Goal: Information Seeking & Learning: Learn about a topic

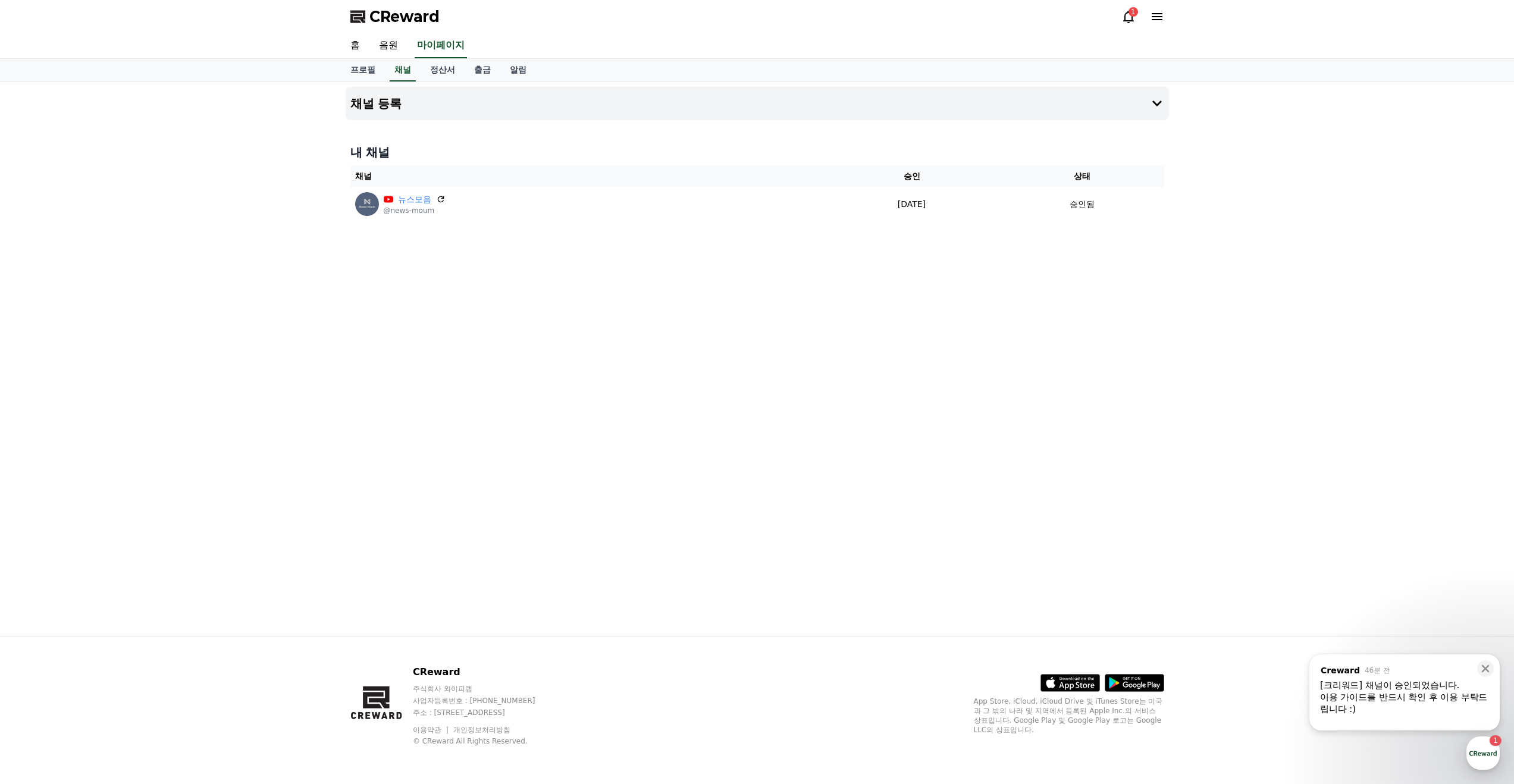
click at [1367, 688] on div "[크리워드] 채널이 승인되었습니다." at bounding box center [1404, 685] width 169 height 12
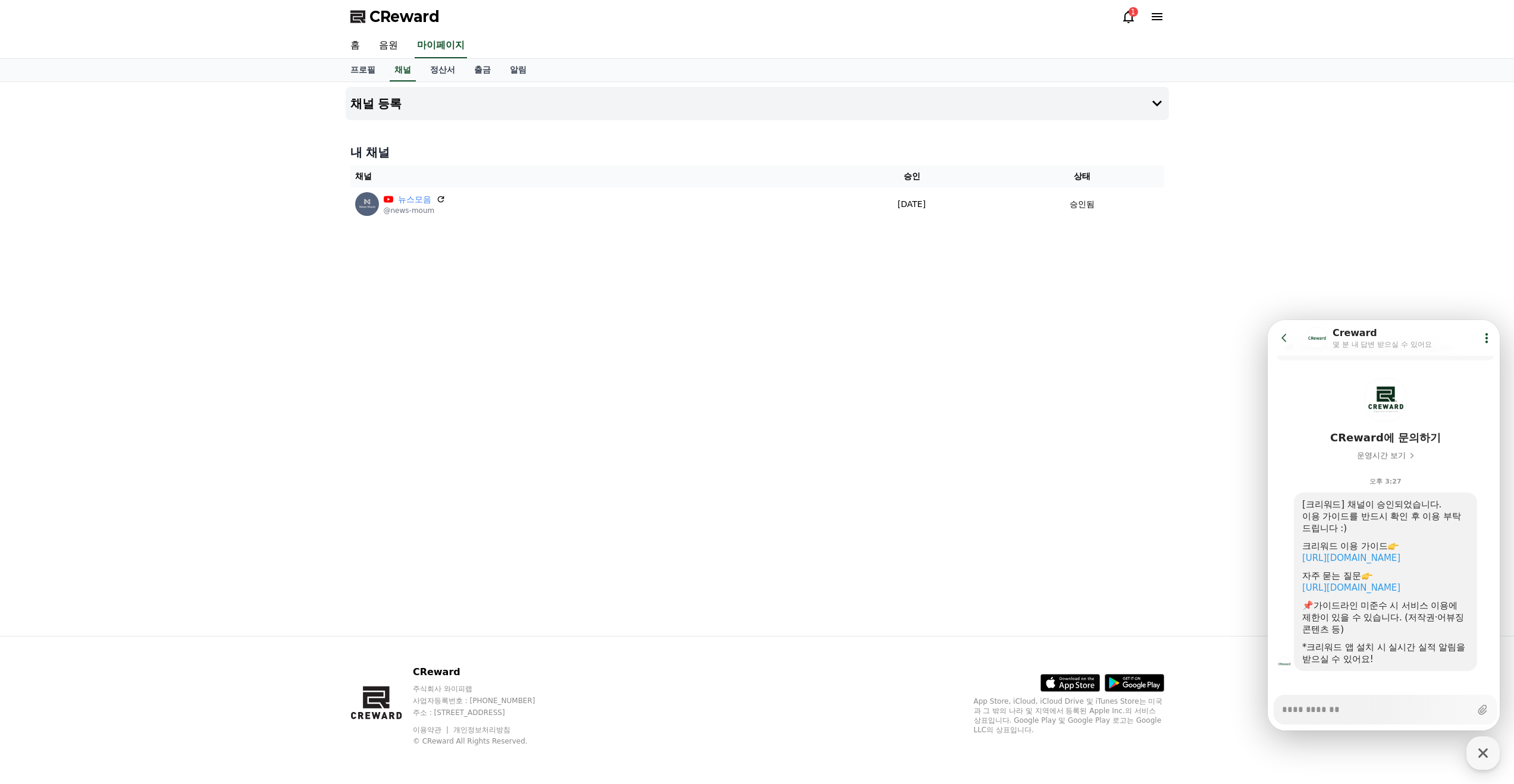
scroll to position [25, 0]
click at [1344, 559] on link "https://creward.net/music/guide/android" at bounding box center [1352, 556] width 98 height 11
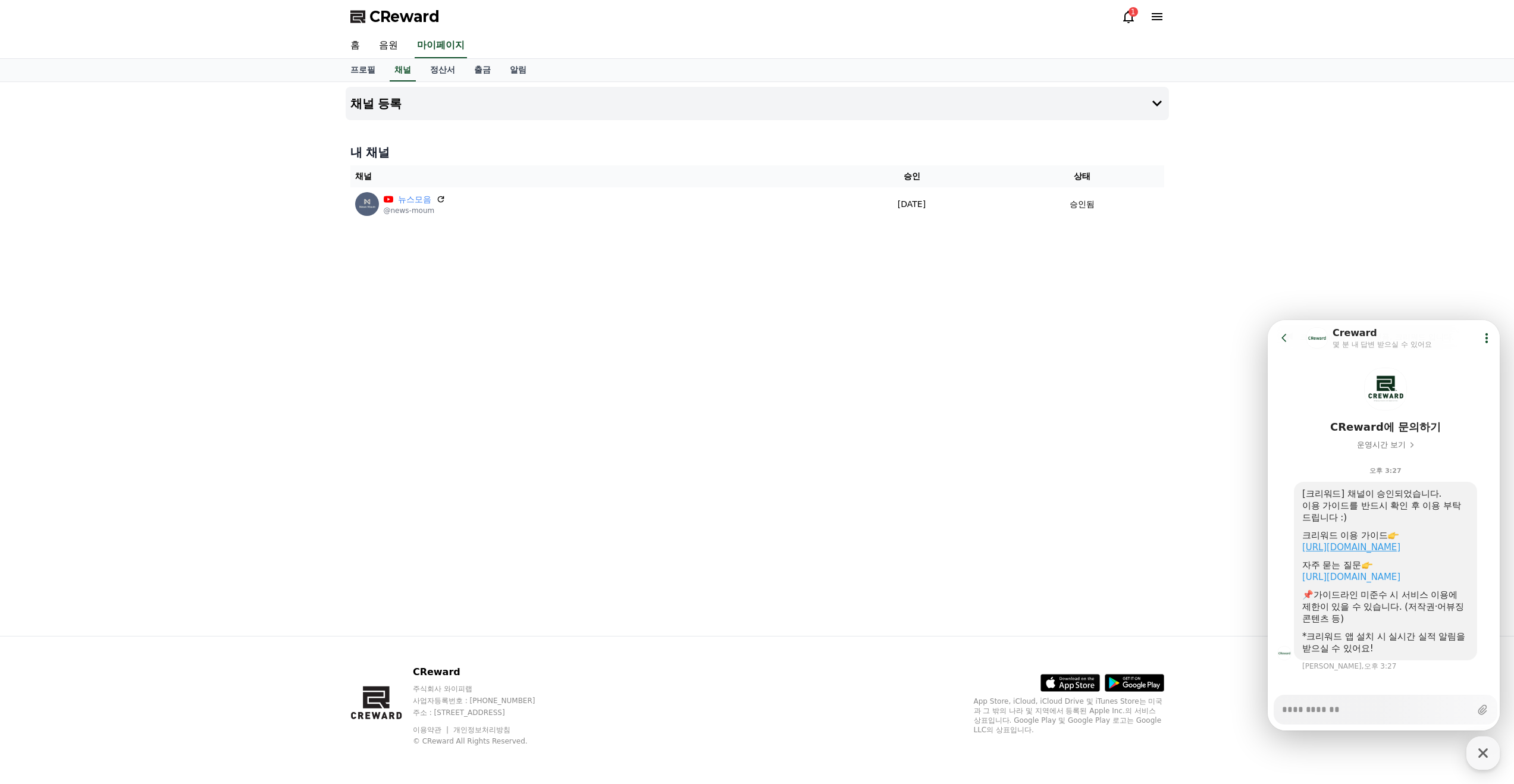
scroll to position [36, 0]
type textarea "*"
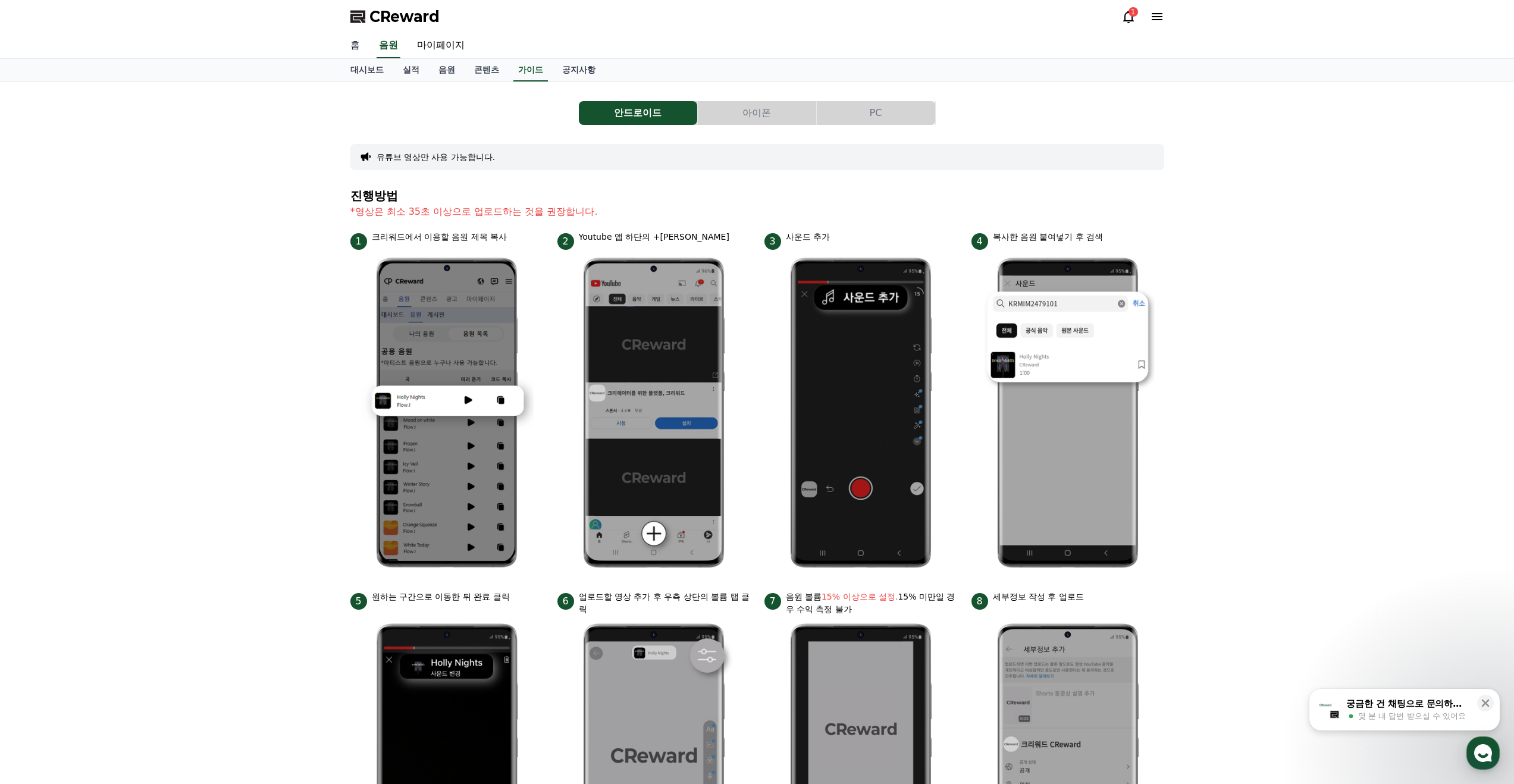
click at [353, 43] on link "홈" at bounding box center [355, 46] width 29 height 25
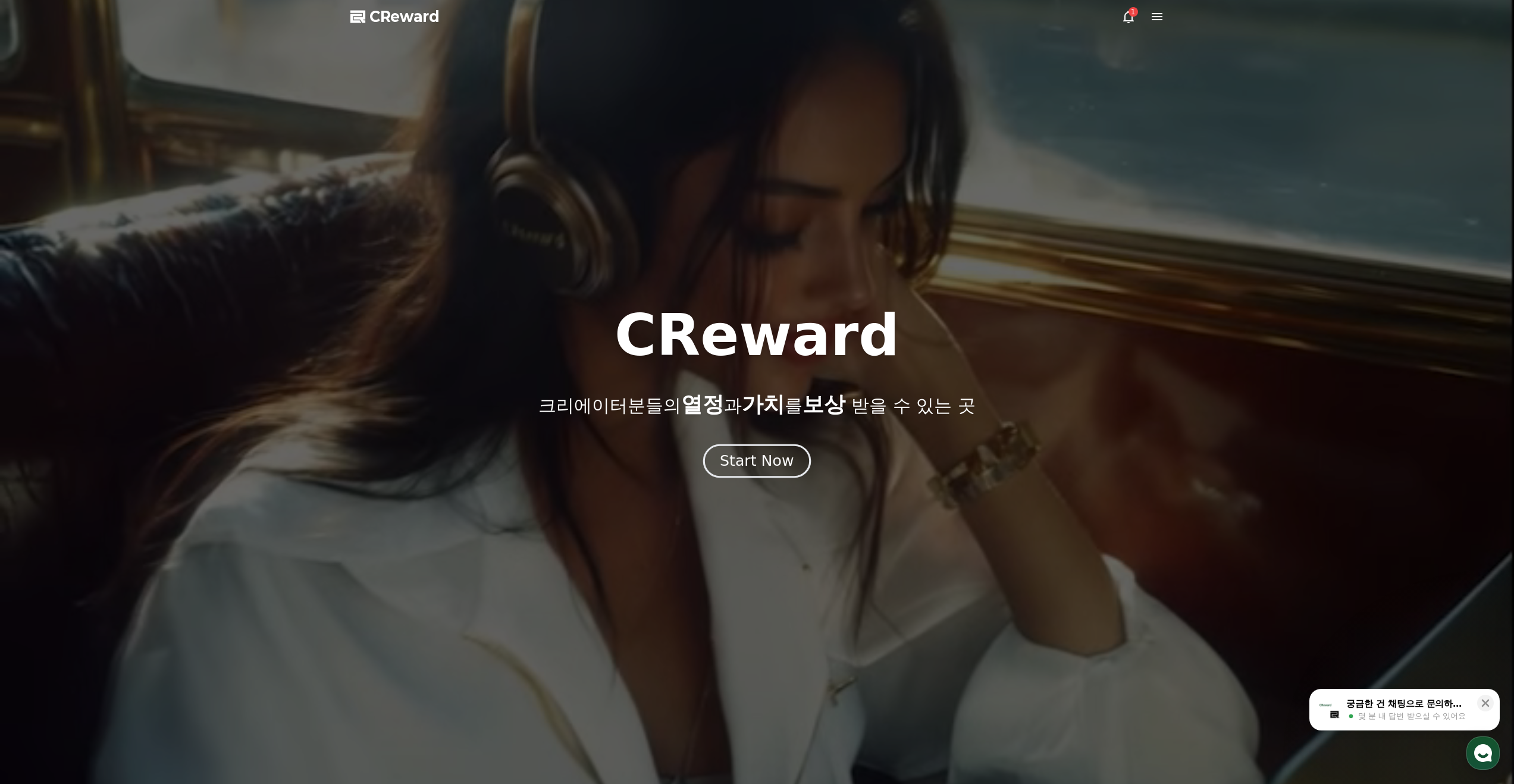
click at [756, 464] on div "Start Now" at bounding box center [756, 461] width 74 height 20
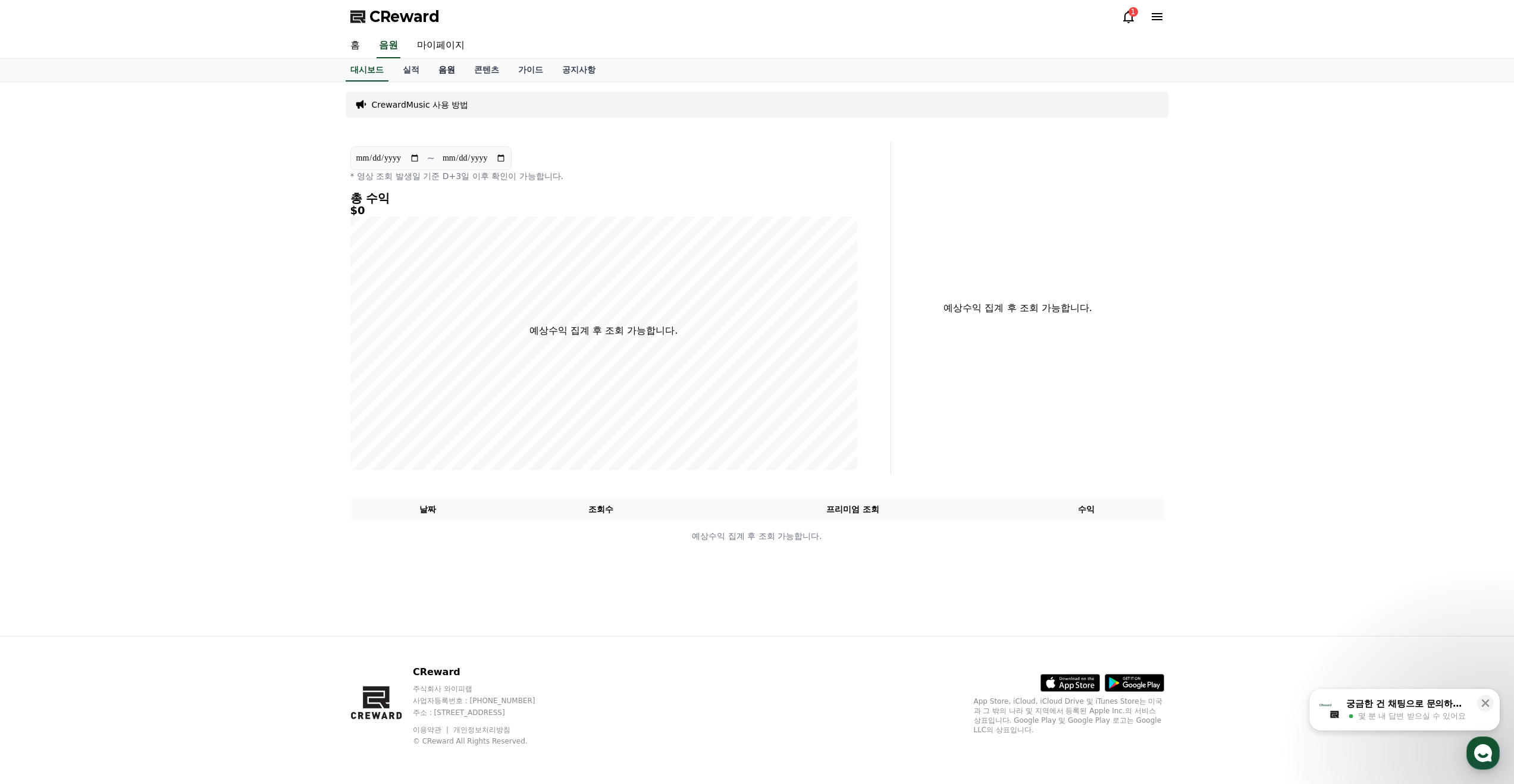
click at [434, 68] on link "음원" at bounding box center [447, 70] width 36 height 23
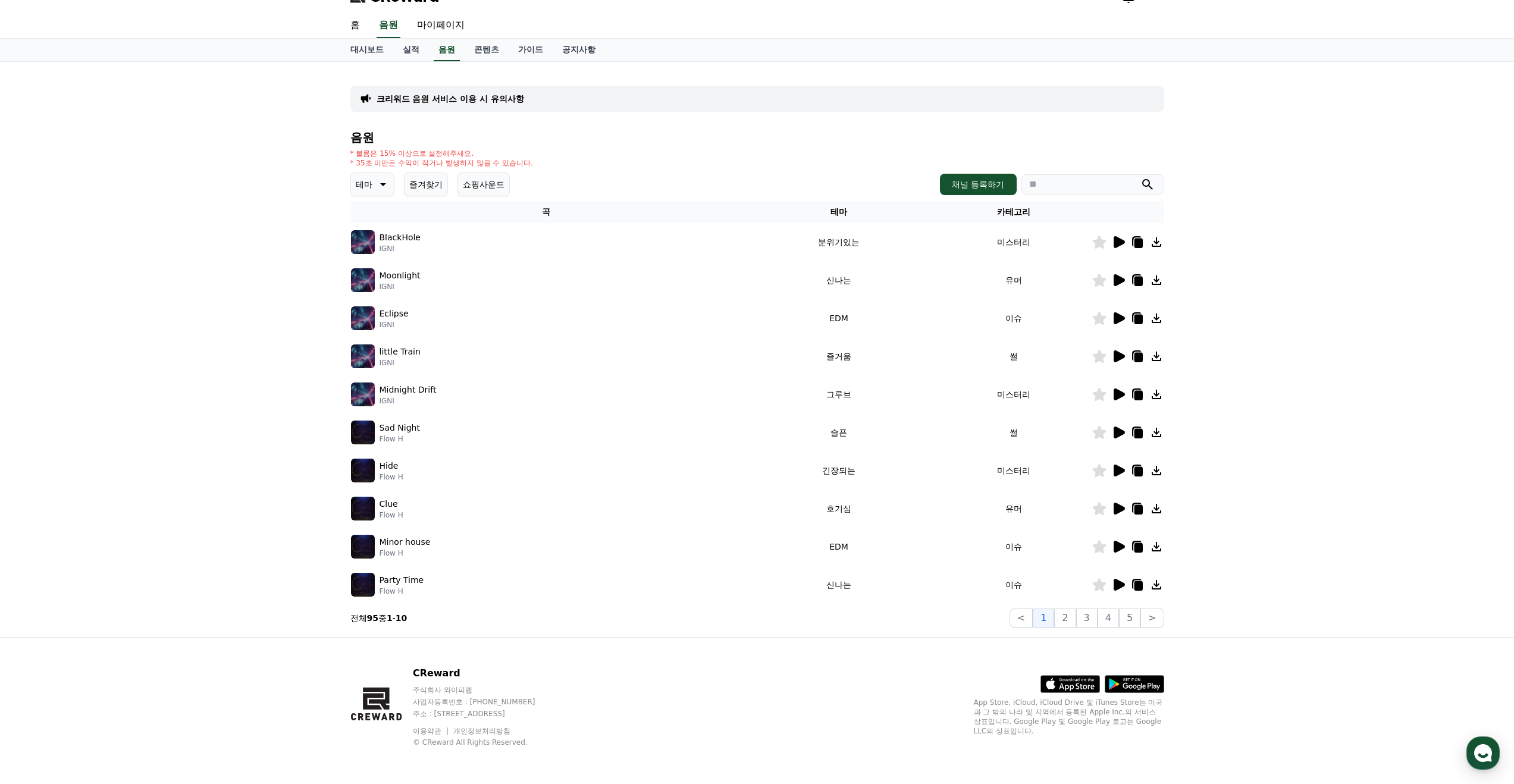
scroll to position [22, 0]
click at [365, 175] on p "테마" at bounding box center [364, 183] width 17 height 17
click at [368, 269] on button "어두운" at bounding box center [370, 273] width 35 height 26
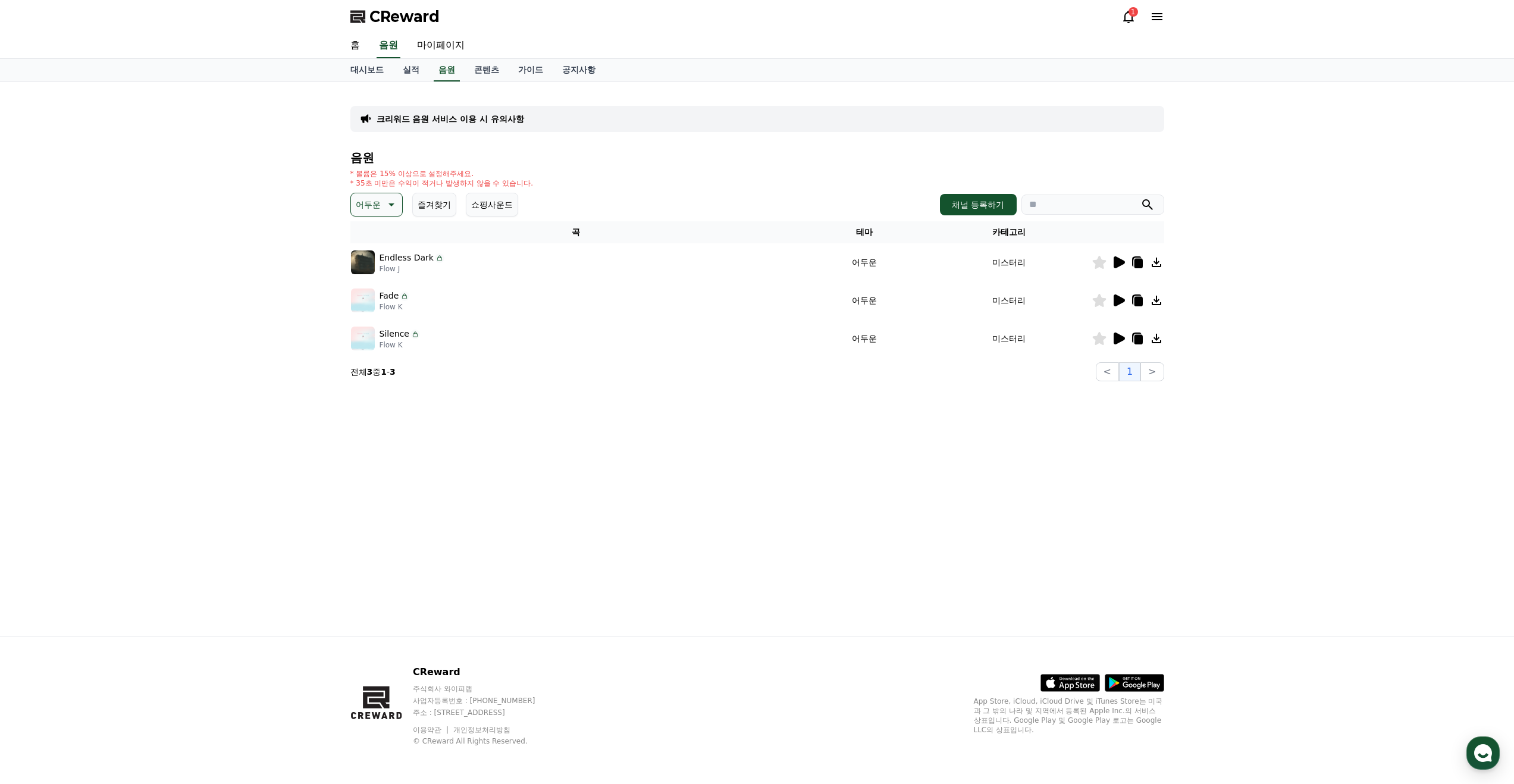
click at [1120, 262] on icon at bounding box center [1119, 262] width 11 height 12
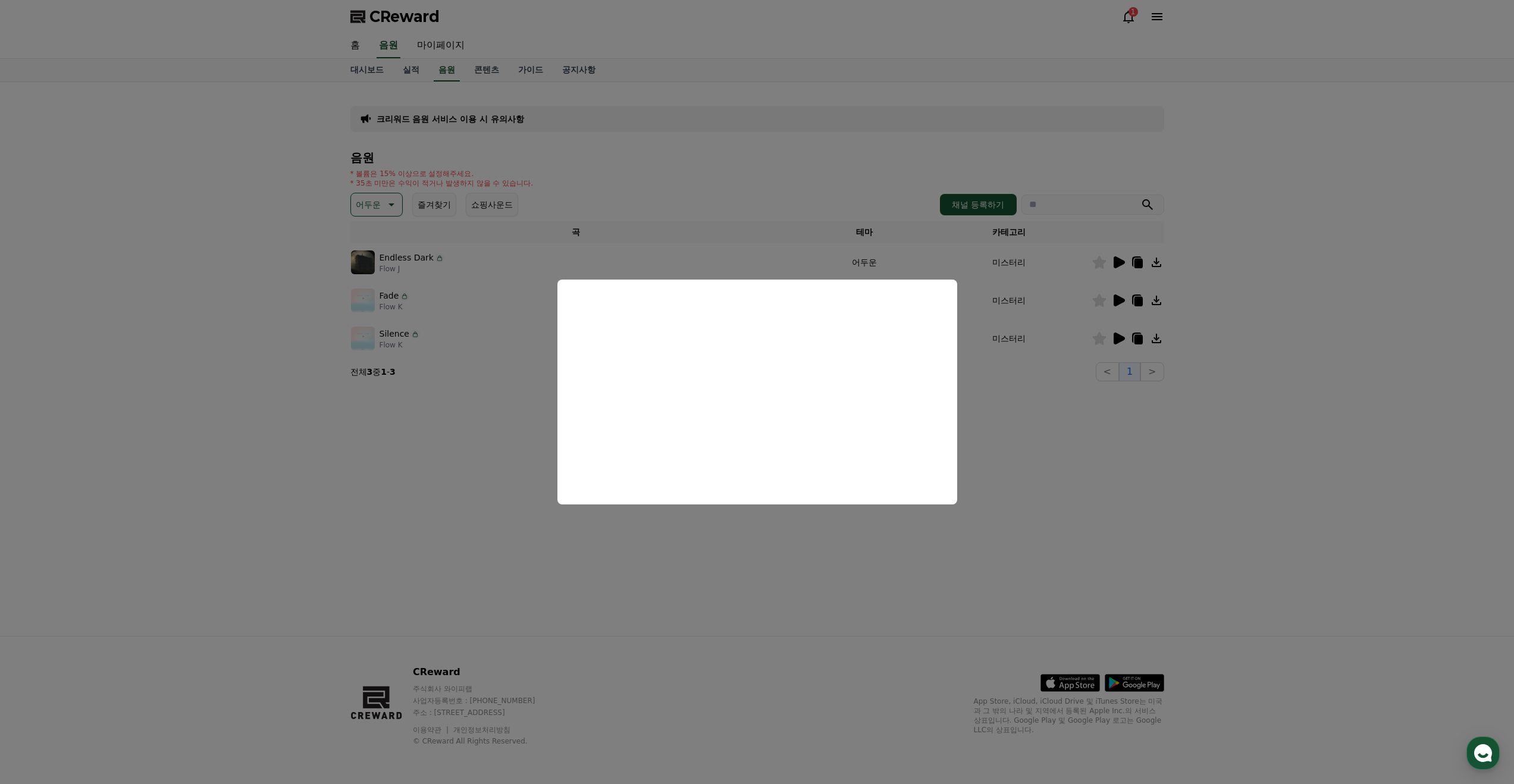
click at [692, 180] on button "close modal" at bounding box center [757, 392] width 1514 height 784
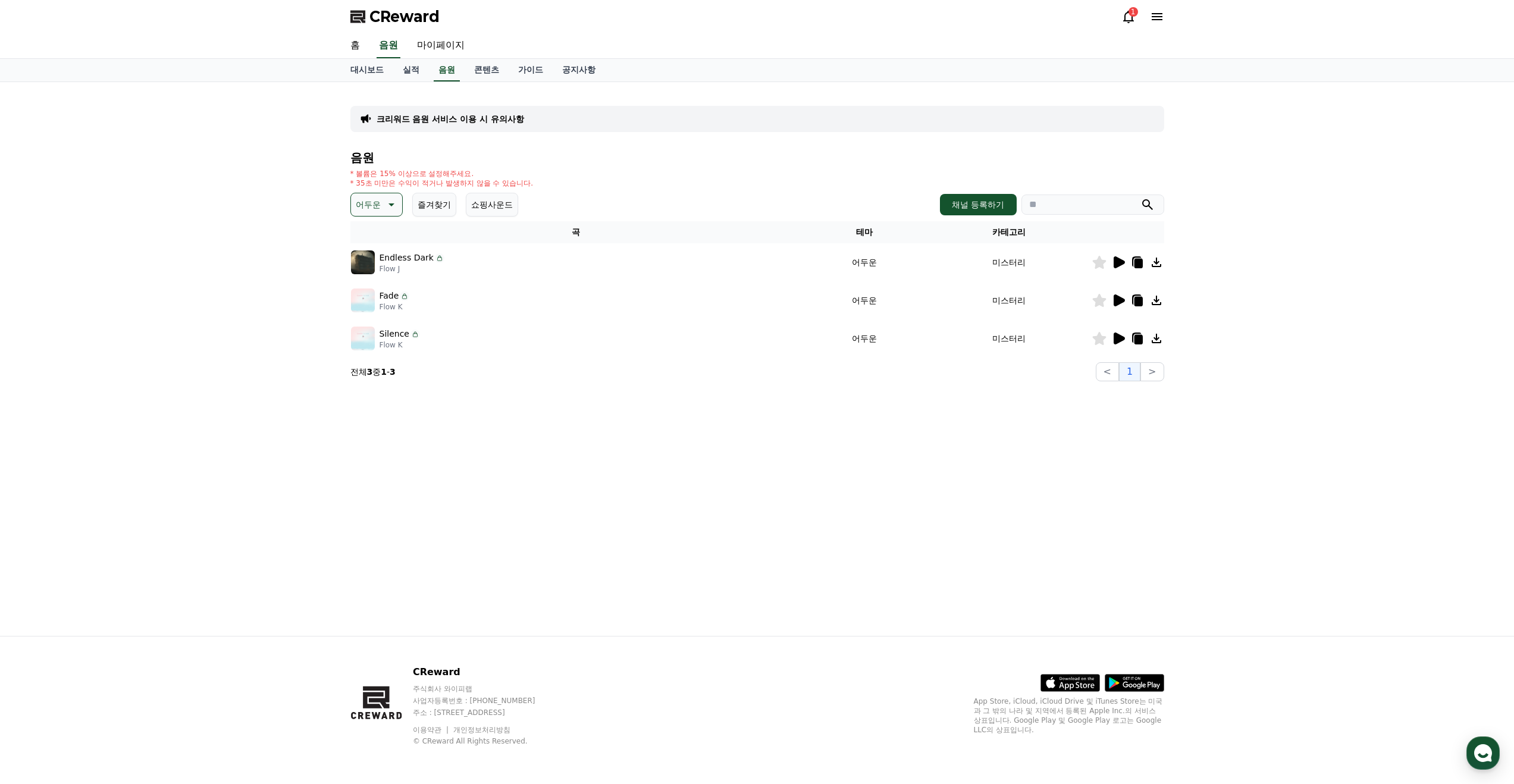
click at [372, 211] on p "어두운" at bounding box center [368, 205] width 25 height 17
click at [376, 298] on button "긴장되는" at bounding box center [373, 303] width 43 height 26
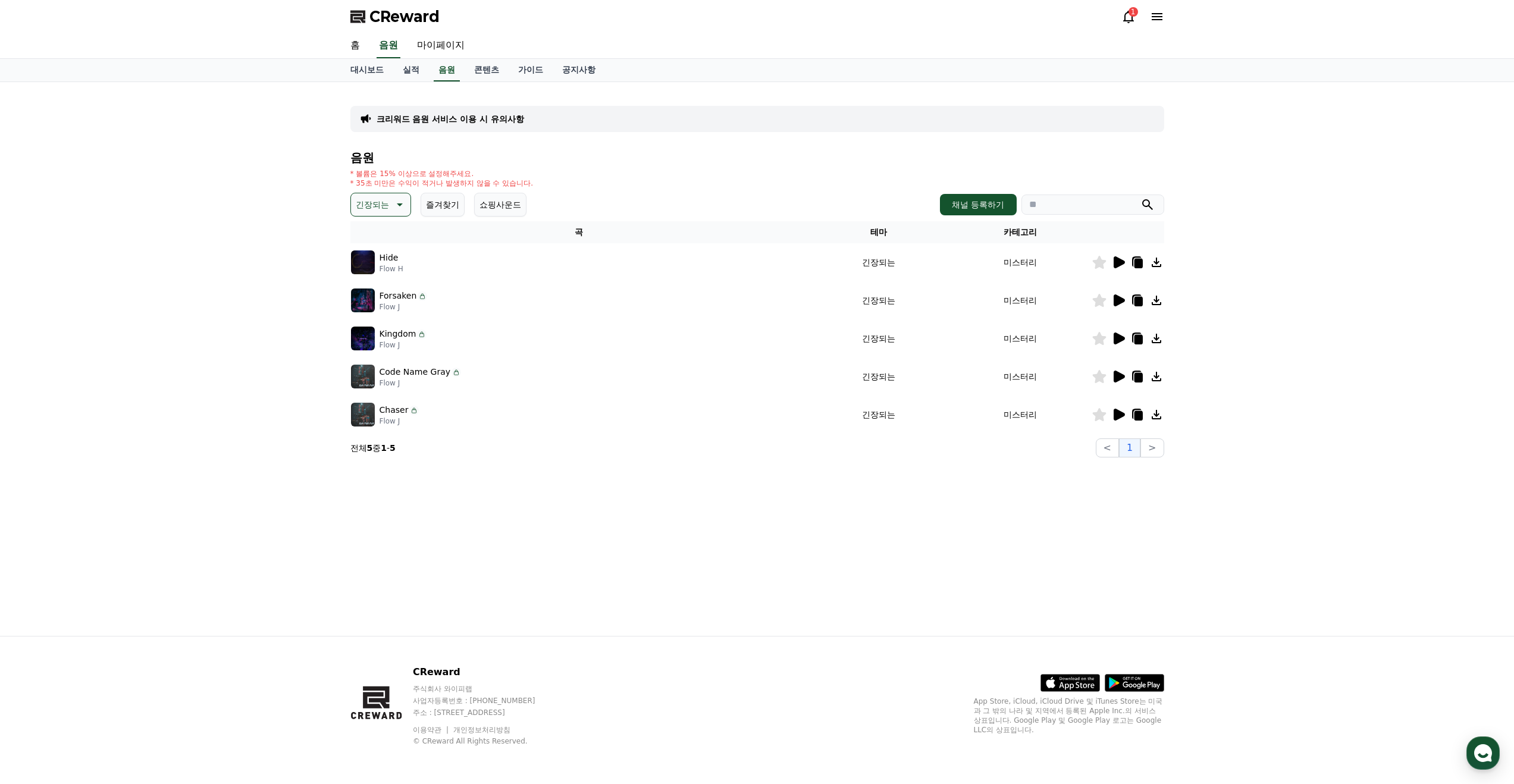
click at [1119, 262] on icon at bounding box center [1119, 262] width 11 height 12
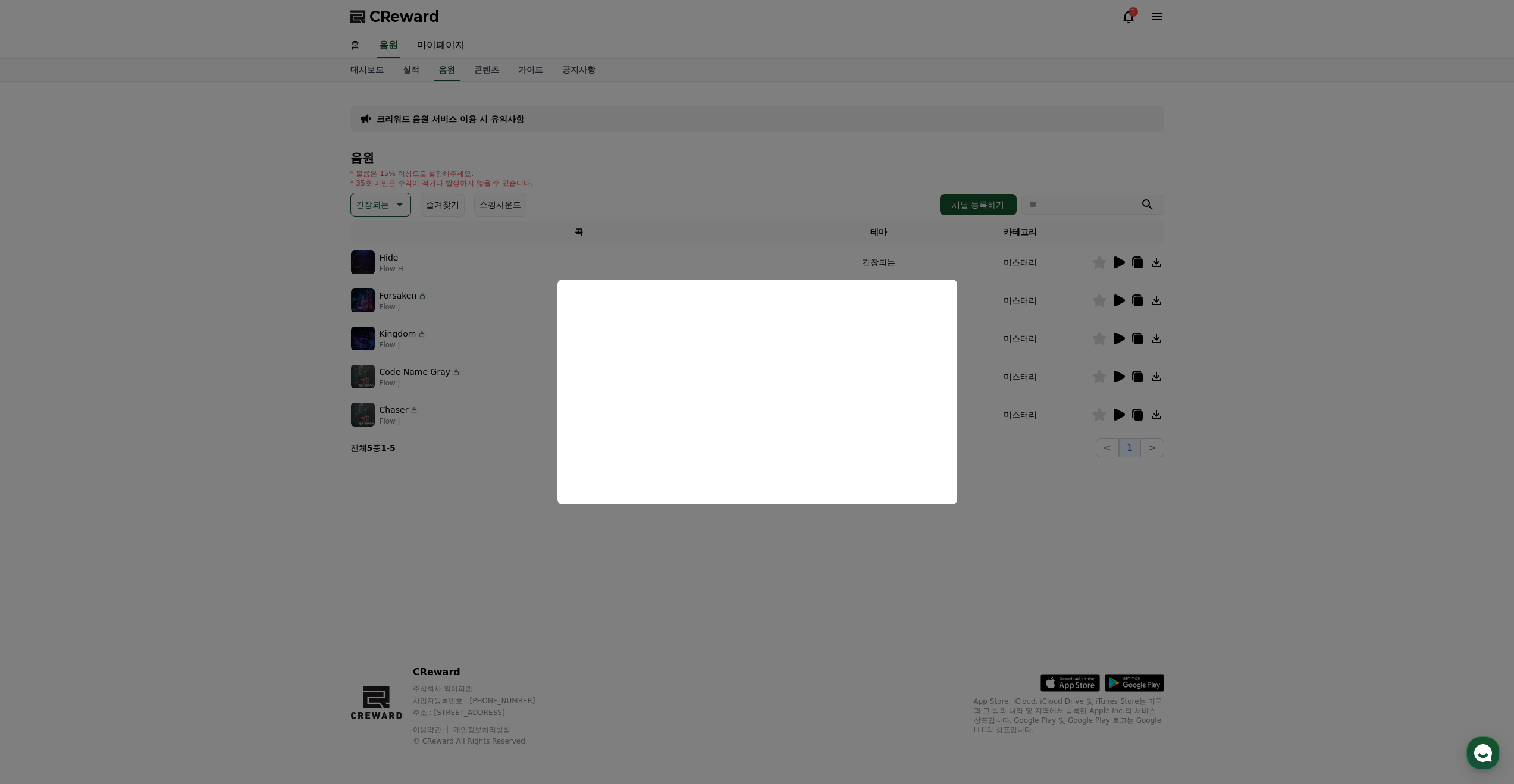
click at [658, 211] on button "close modal" at bounding box center [757, 392] width 1514 height 784
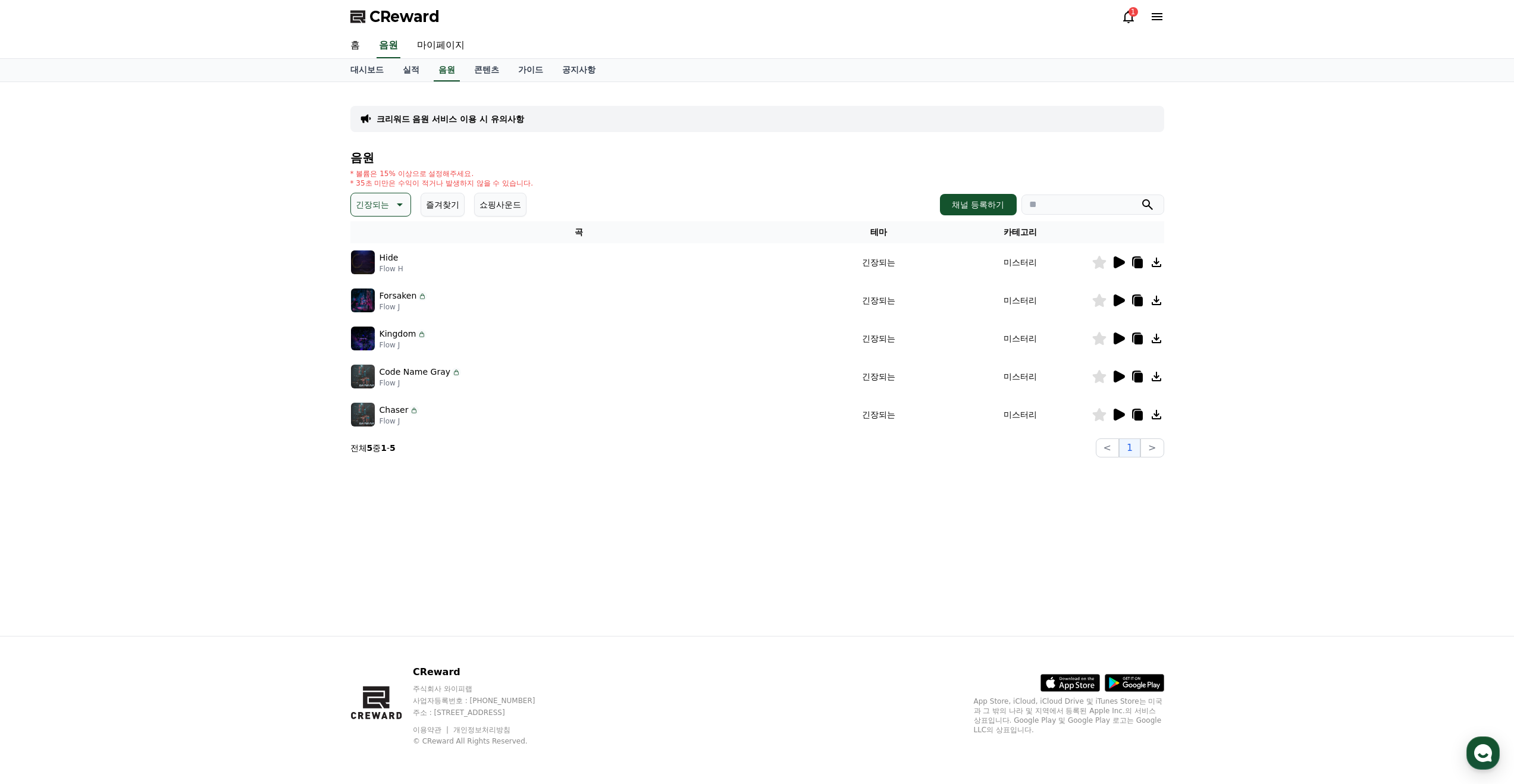
click at [380, 198] on p "긴장되는" at bounding box center [373, 205] width 34 height 17
click at [374, 276] on button "드라마틱" at bounding box center [373, 276] width 43 height 26
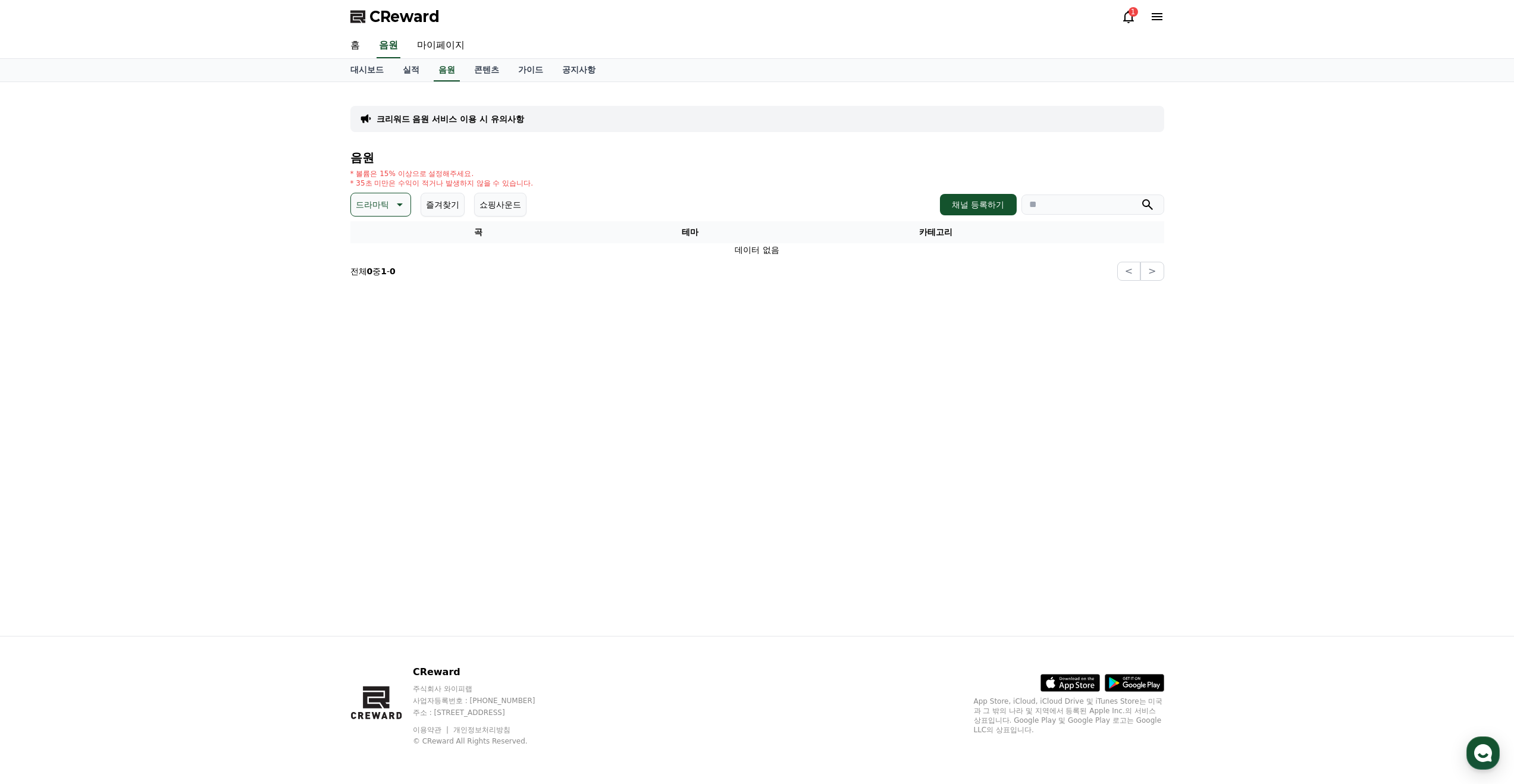
click at [382, 204] on p "드라마틱" at bounding box center [373, 205] width 34 height 17
click at [374, 259] on button "웅장한" at bounding box center [370, 258] width 35 height 26
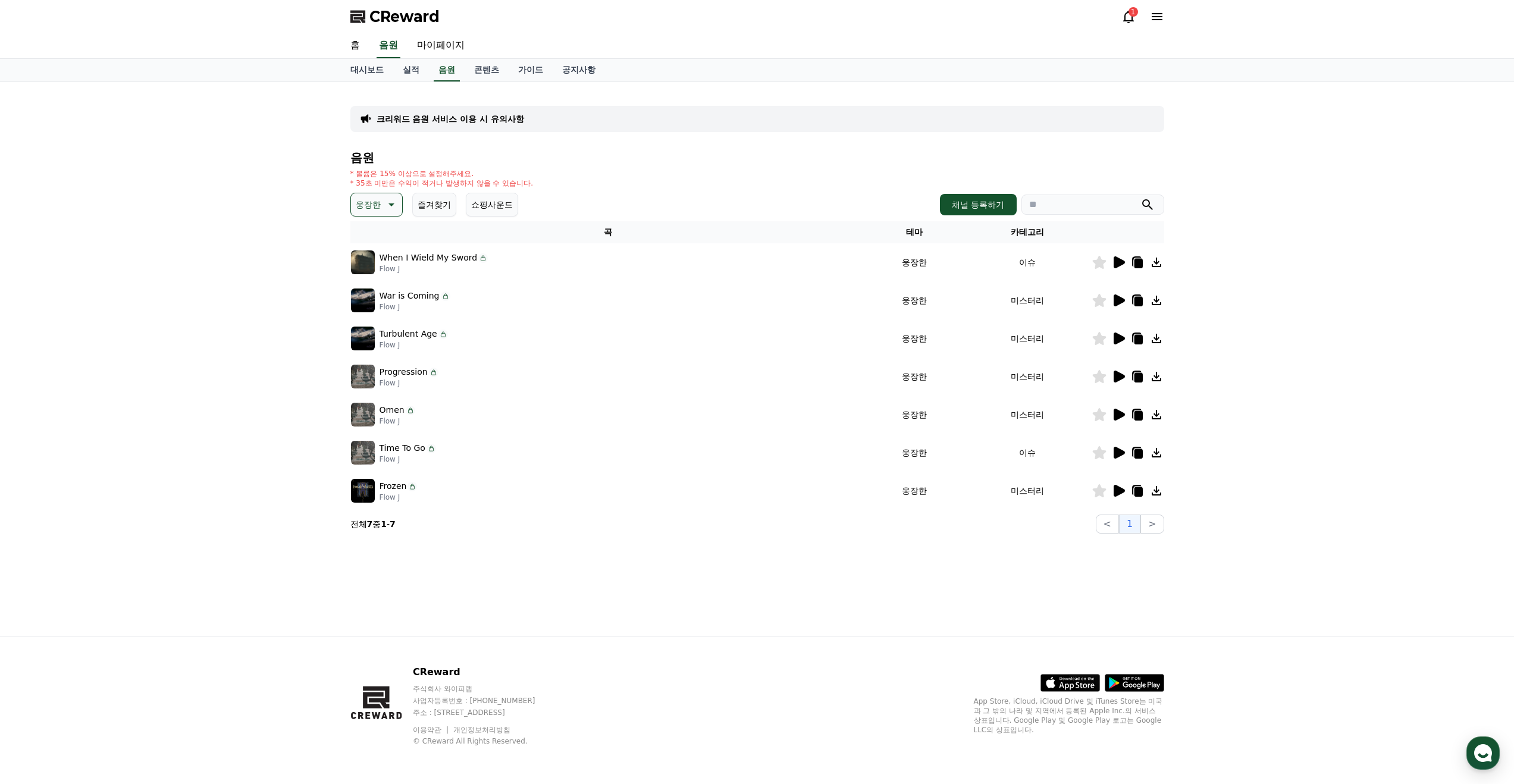
click at [1115, 259] on icon at bounding box center [1119, 262] width 11 height 12
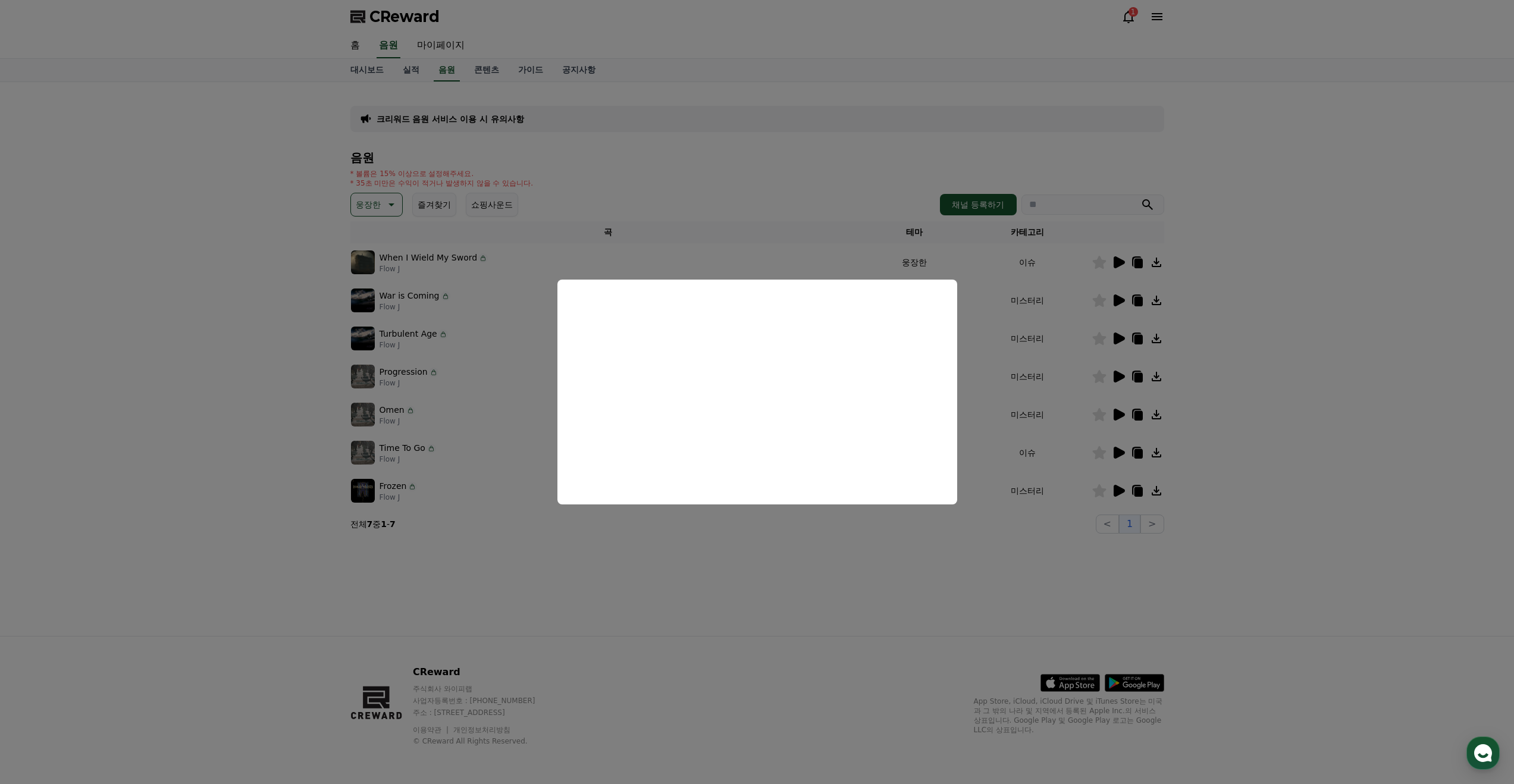
click at [510, 546] on button "close modal" at bounding box center [757, 392] width 1514 height 784
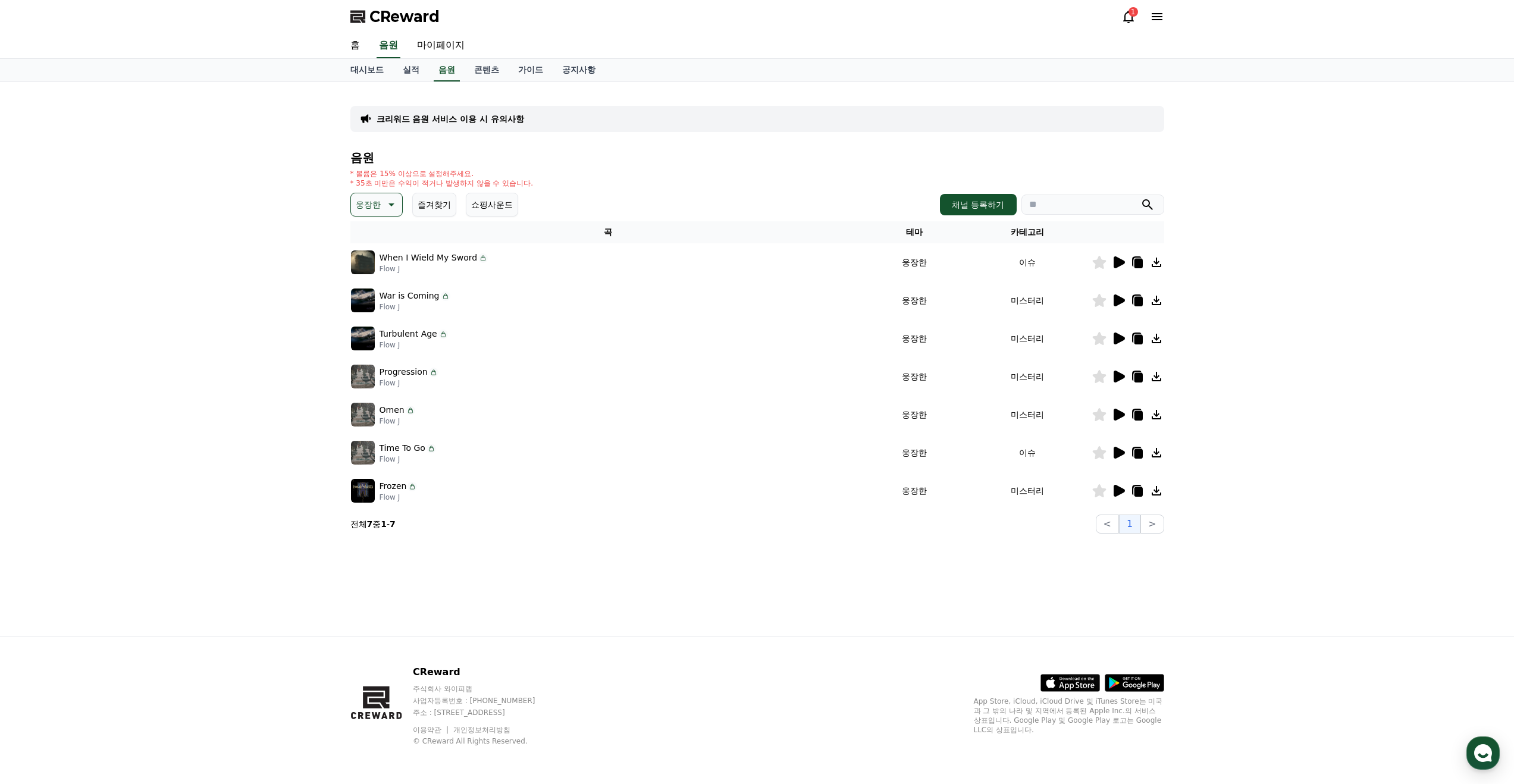
click at [377, 209] on p "웅장한" at bounding box center [368, 205] width 25 height 17
click at [371, 266] on button "환상적인" at bounding box center [373, 267] width 43 height 26
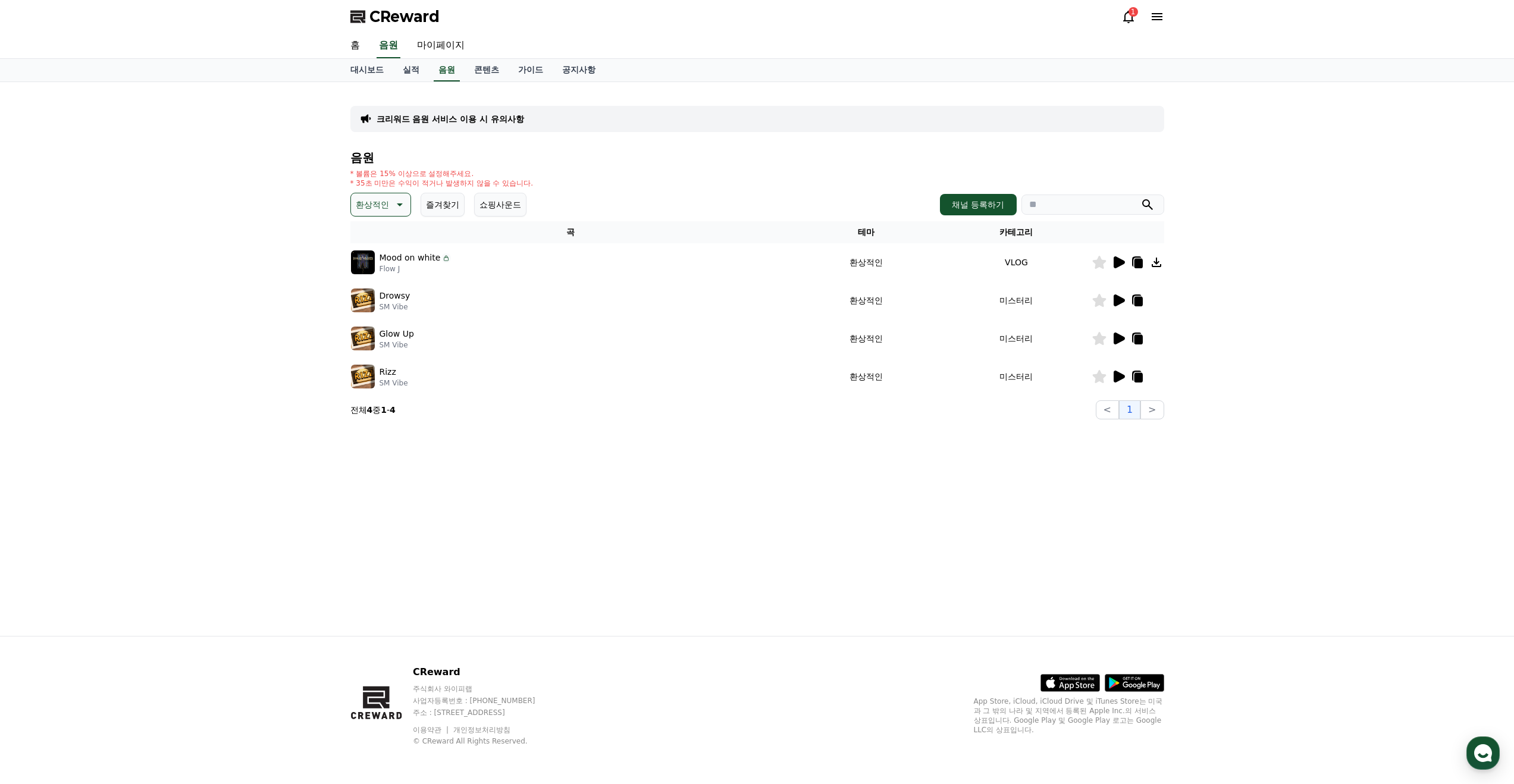
click at [376, 199] on p "환상적인" at bounding box center [373, 205] width 34 height 17
click at [370, 239] on button "전체" at bounding box center [365, 236] width 26 height 26
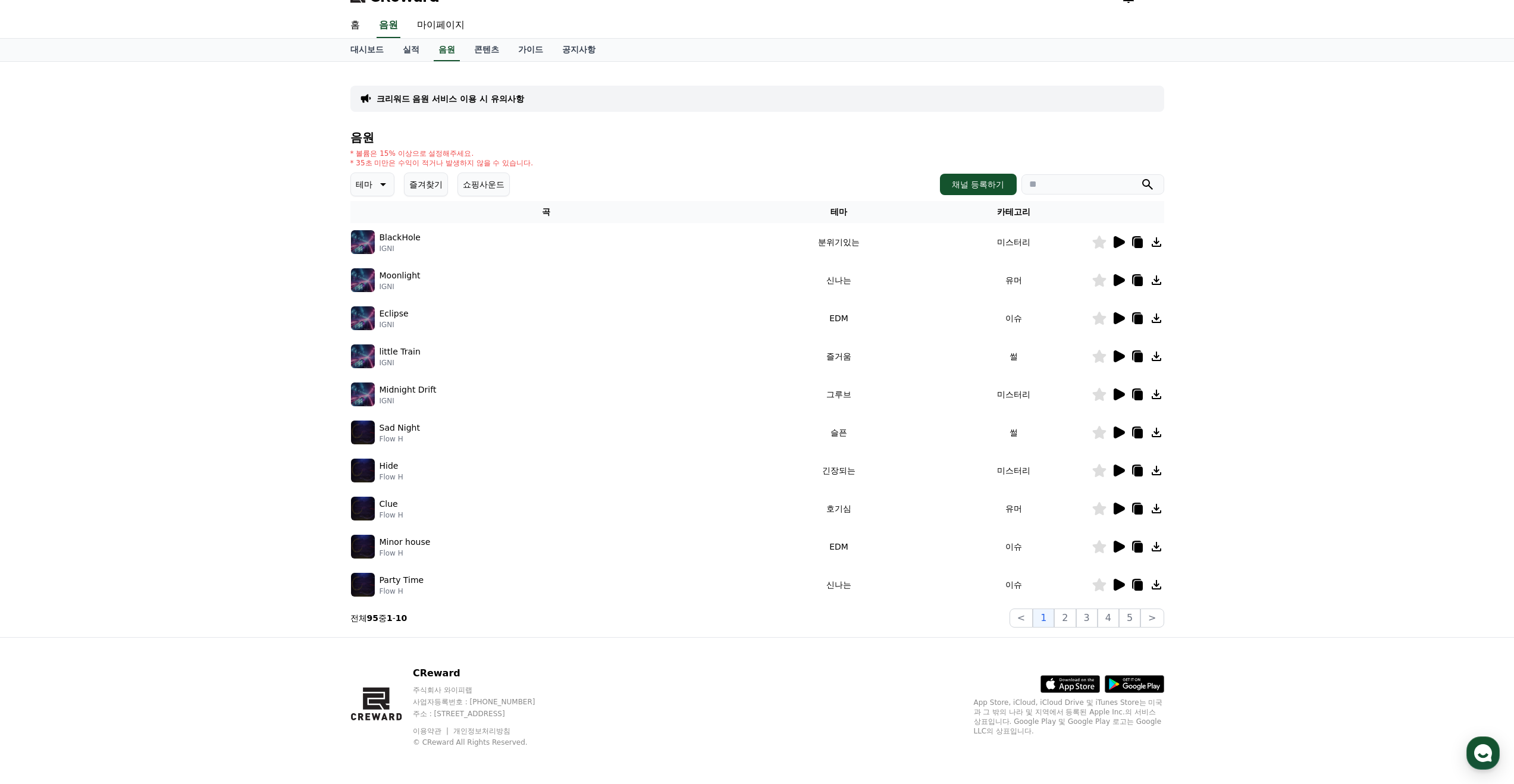
scroll to position [22, 0]
click at [1072, 619] on button "2" at bounding box center [1065, 617] width 22 height 19
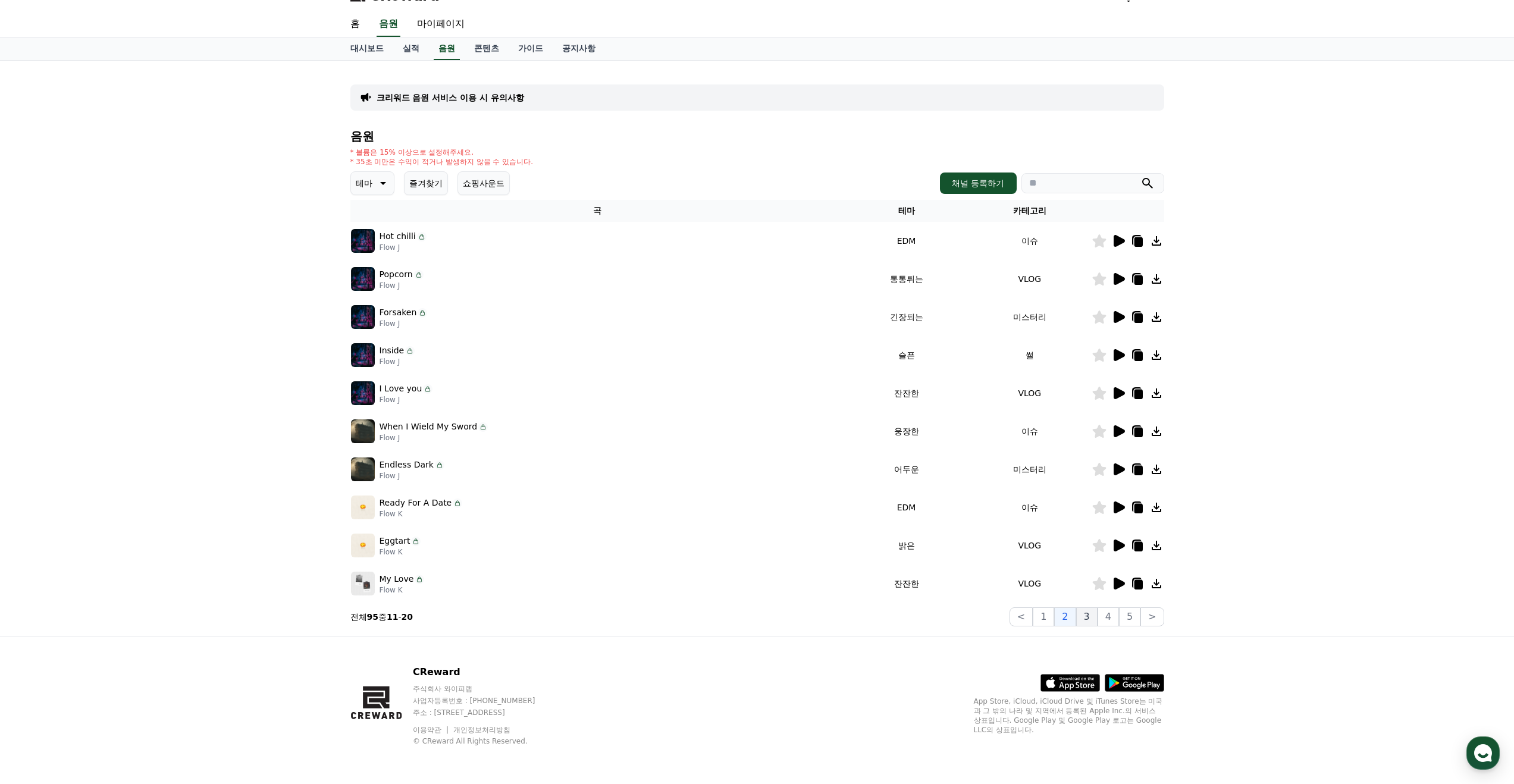
click at [1092, 618] on button "3" at bounding box center [1087, 617] width 22 height 19
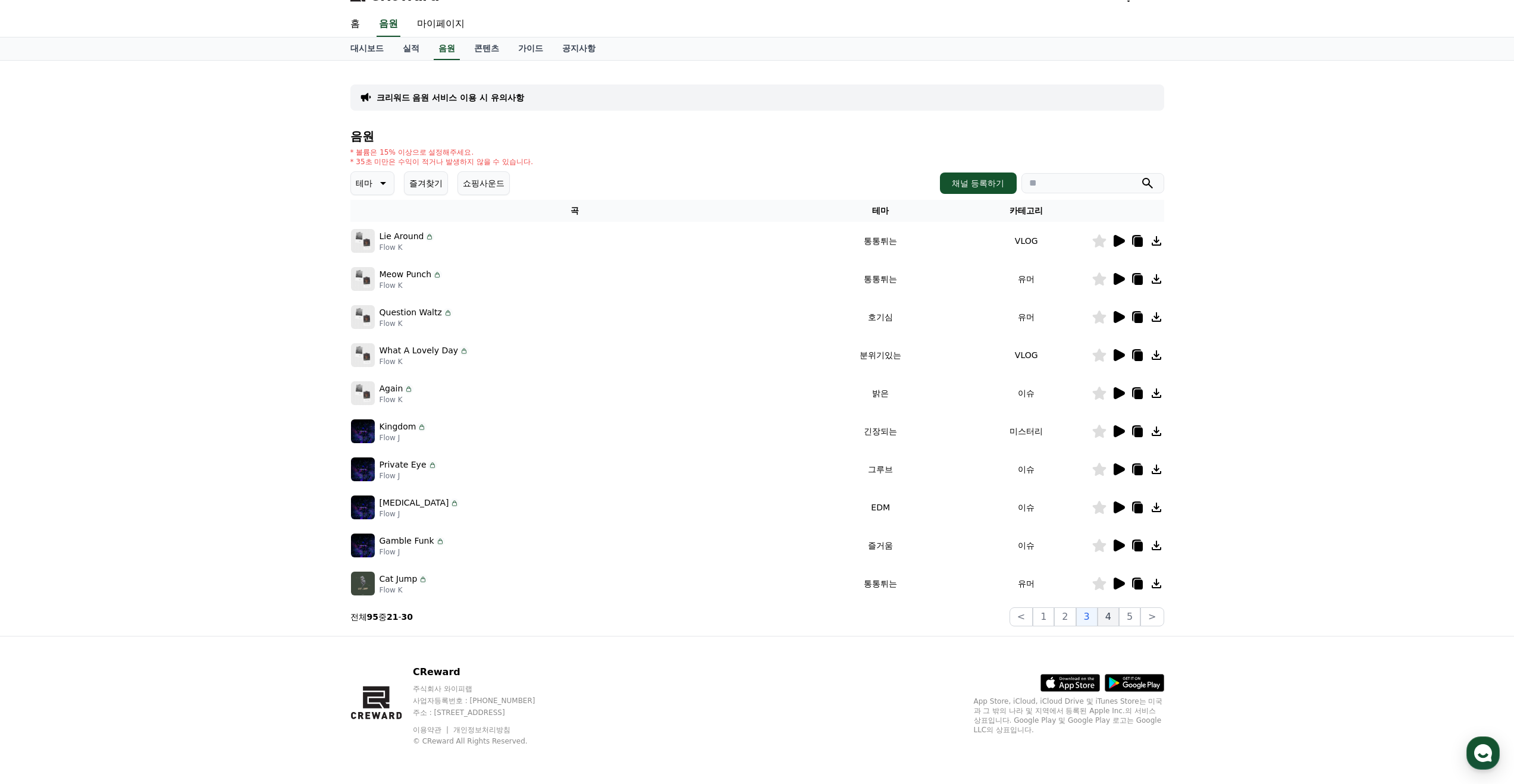
click at [1116, 619] on button "4" at bounding box center [1108, 617] width 22 height 19
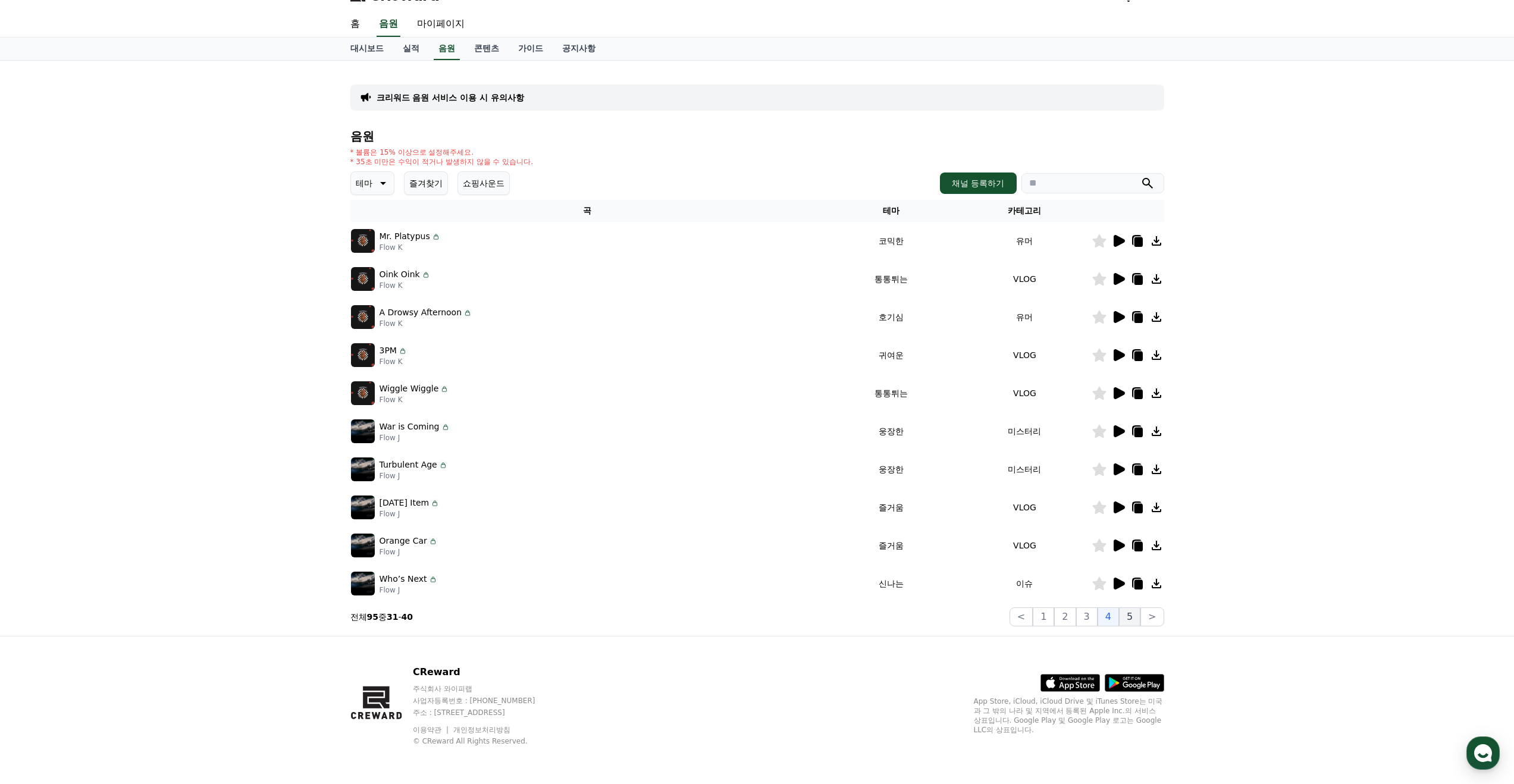
click at [1131, 619] on button "5" at bounding box center [1130, 617] width 22 height 19
click at [1153, 616] on button ">" at bounding box center [1152, 617] width 23 height 19
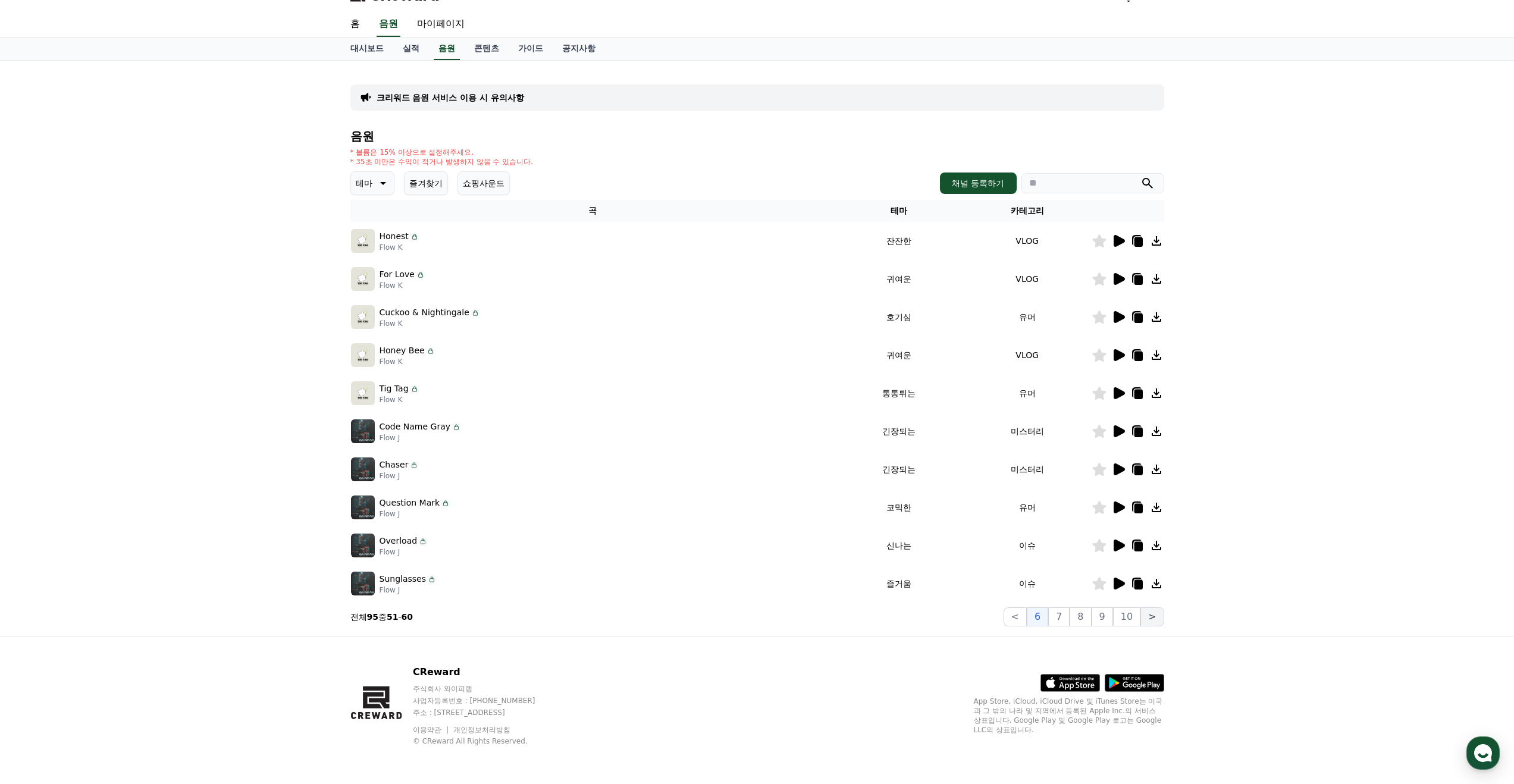
click at [1156, 622] on button ">" at bounding box center [1152, 617] width 23 height 19
click at [1153, 619] on button ">" at bounding box center [1152, 617] width 23 height 19
click at [1022, 616] on button "<" at bounding box center [1015, 617] width 23 height 19
click at [1022, 616] on button "<" at bounding box center [1021, 617] width 23 height 19
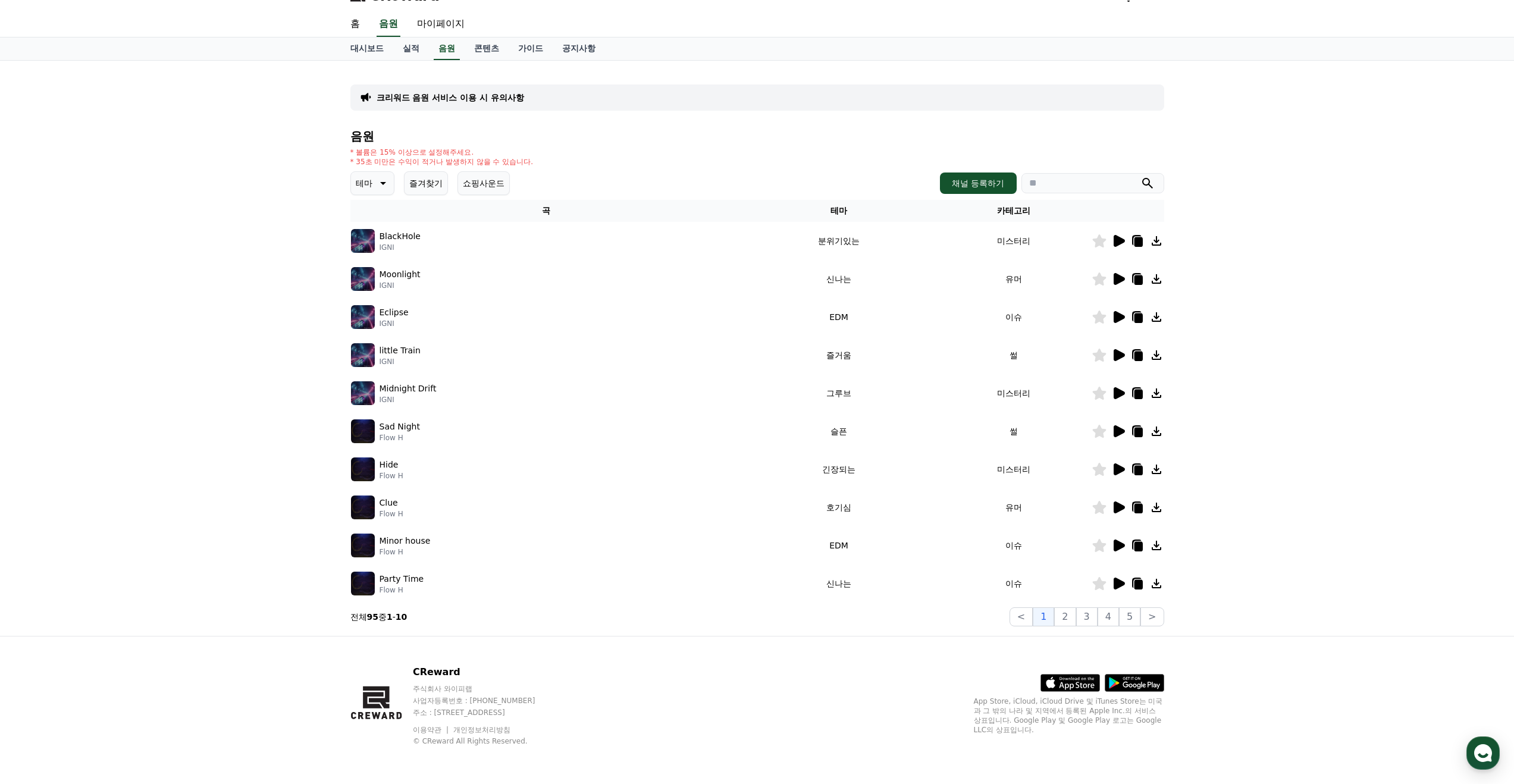
click at [380, 185] on icon at bounding box center [382, 183] width 14 height 14
click at [368, 267] on button "웅장한" at bounding box center [370, 268] width 35 height 26
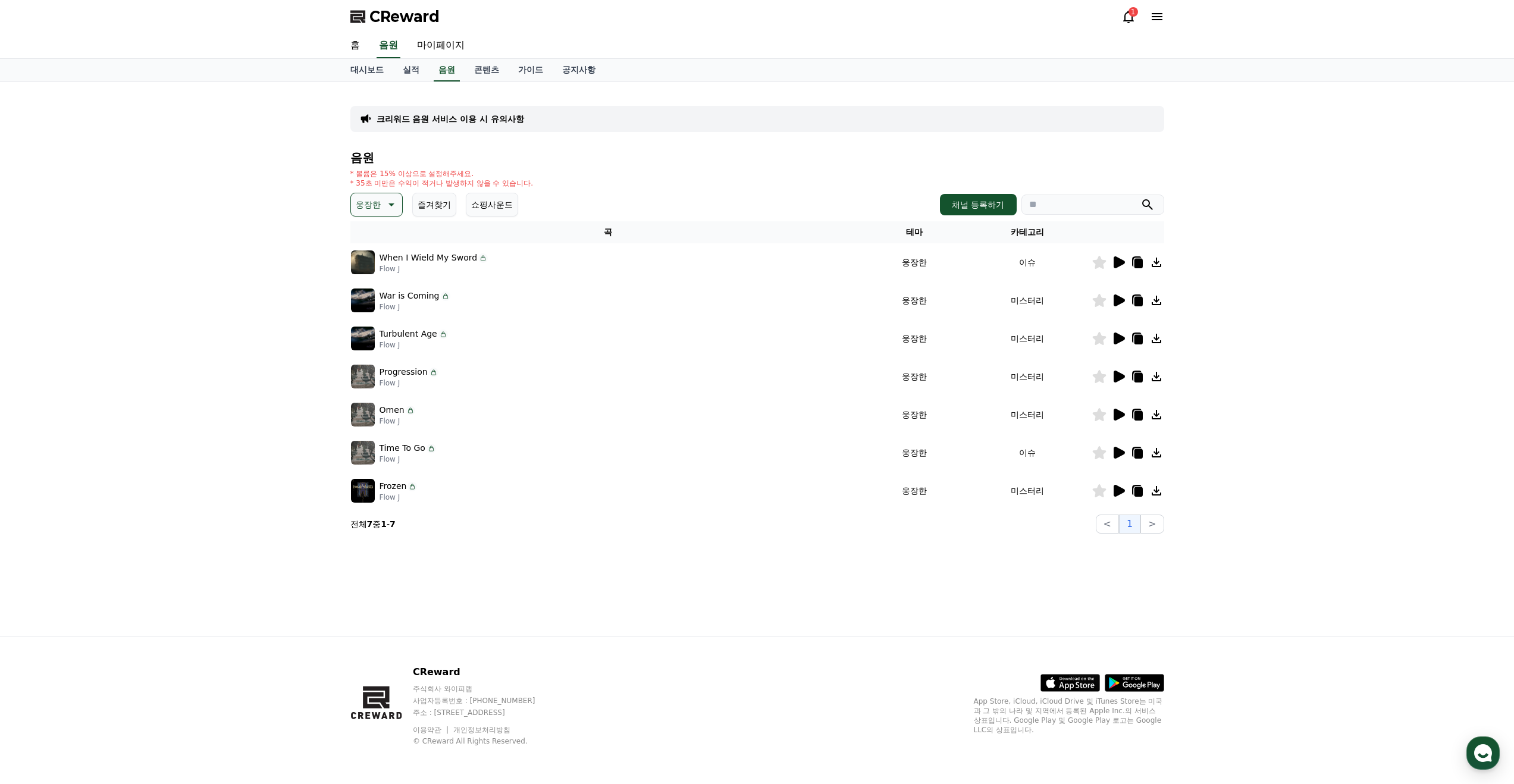
click at [452, 104] on div "크리워드 음원 서비스 이용 시 유의사항 음원 * 볼륨은 15% 이상으로 설정해주세요. * 35초 미만은 수익이 적거나 발생하지 않을 수 있습니…" at bounding box center [757, 313] width 814 height 442
click at [1087, 202] on input "search" at bounding box center [1093, 205] width 143 height 20
type input "*"
click at [1141, 198] on button "submit" at bounding box center [1148, 205] width 14 height 14
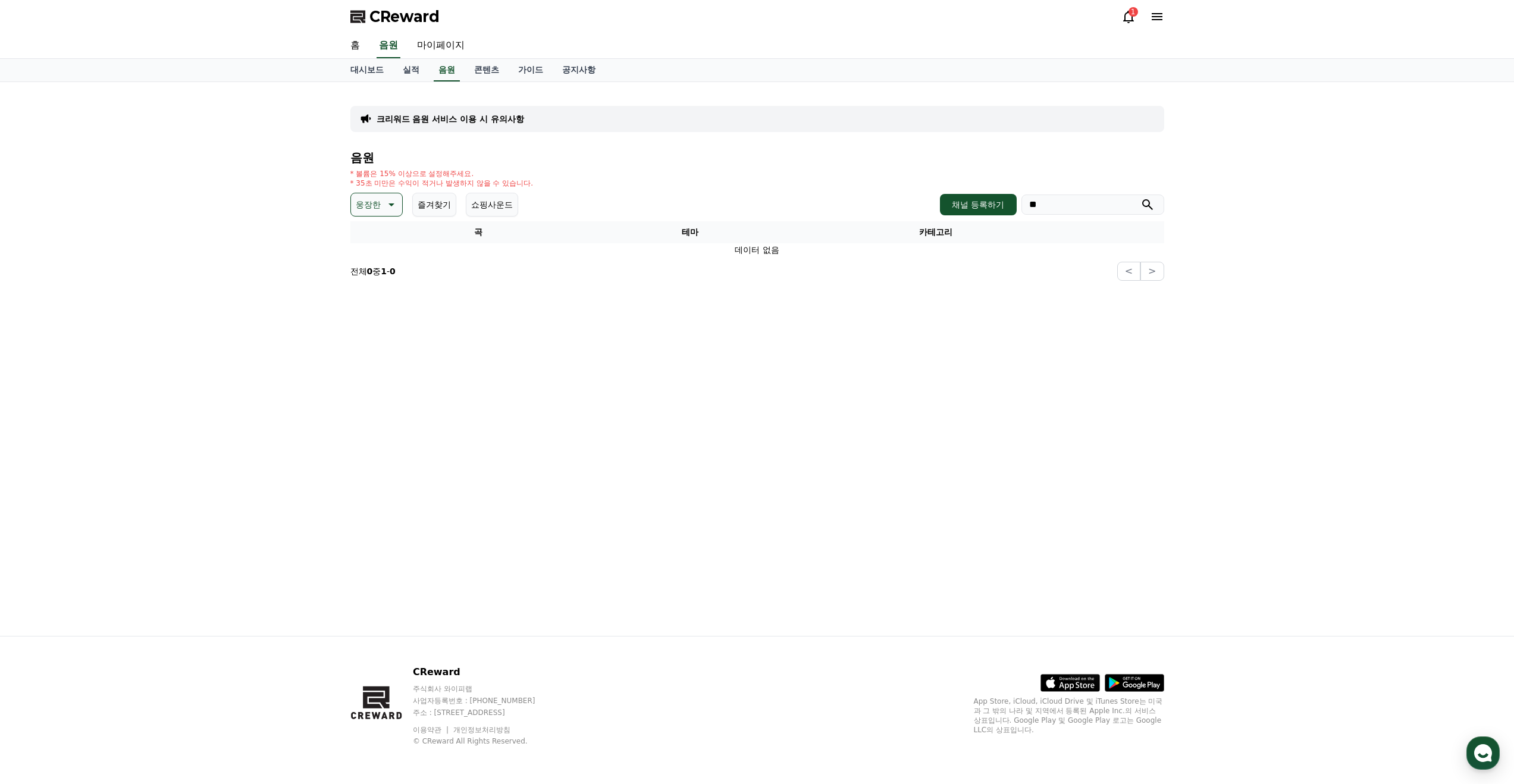
type input "*"
type input "******"
click at [1141, 198] on button "submit" at bounding box center [1148, 205] width 14 height 14
click at [366, 211] on p "웅장한" at bounding box center [368, 205] width 25 height 17
click at [371, 232] on button "전체" at bounding box center [365, 236] width 26 height 26
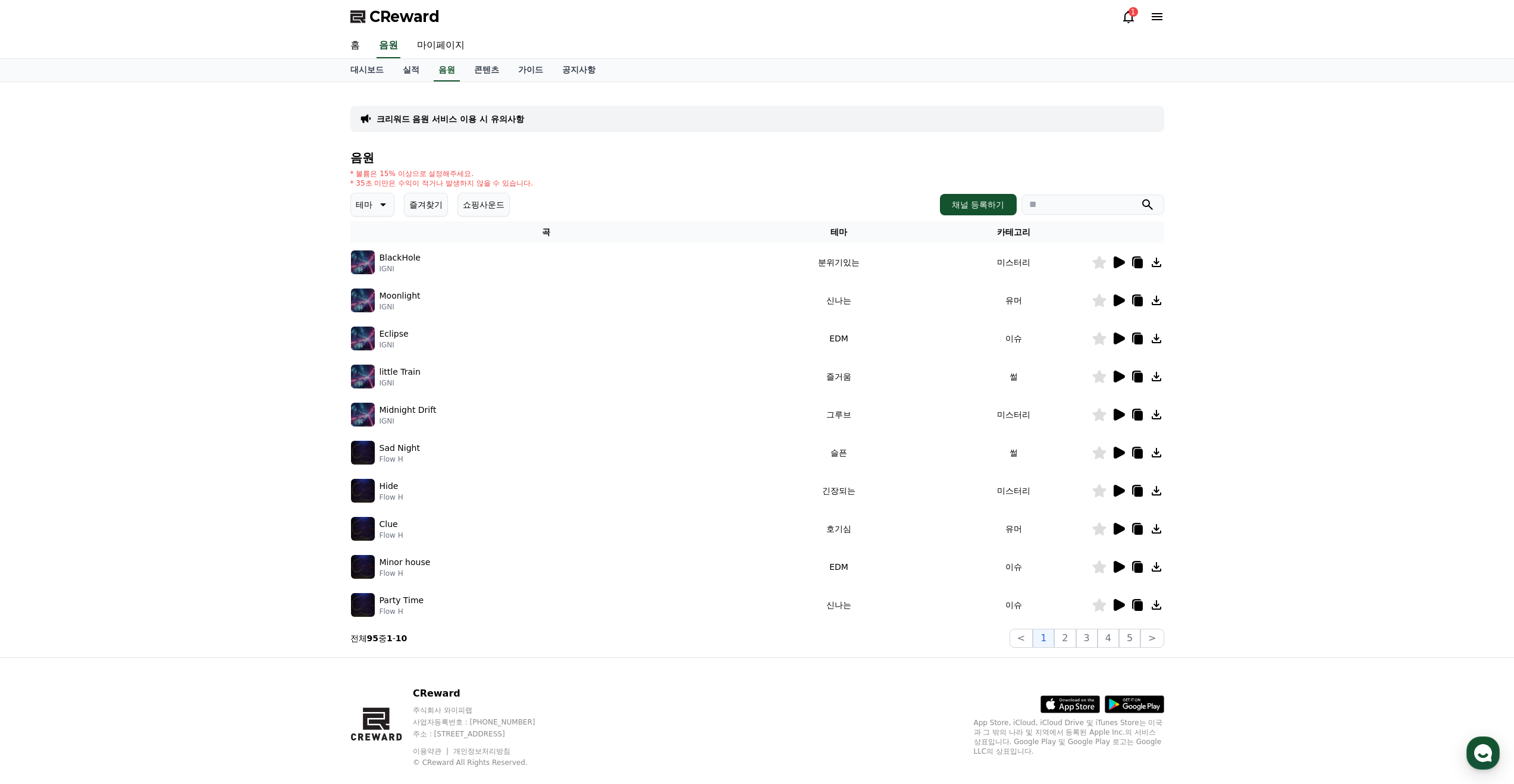
click at [1098, 210] on input "search" at bounding box center [1093, 205] width 143 height 20
type input "****"
click at [1141, 198] on button "submit" at bounding box center [1148, 205] width 14 height 14
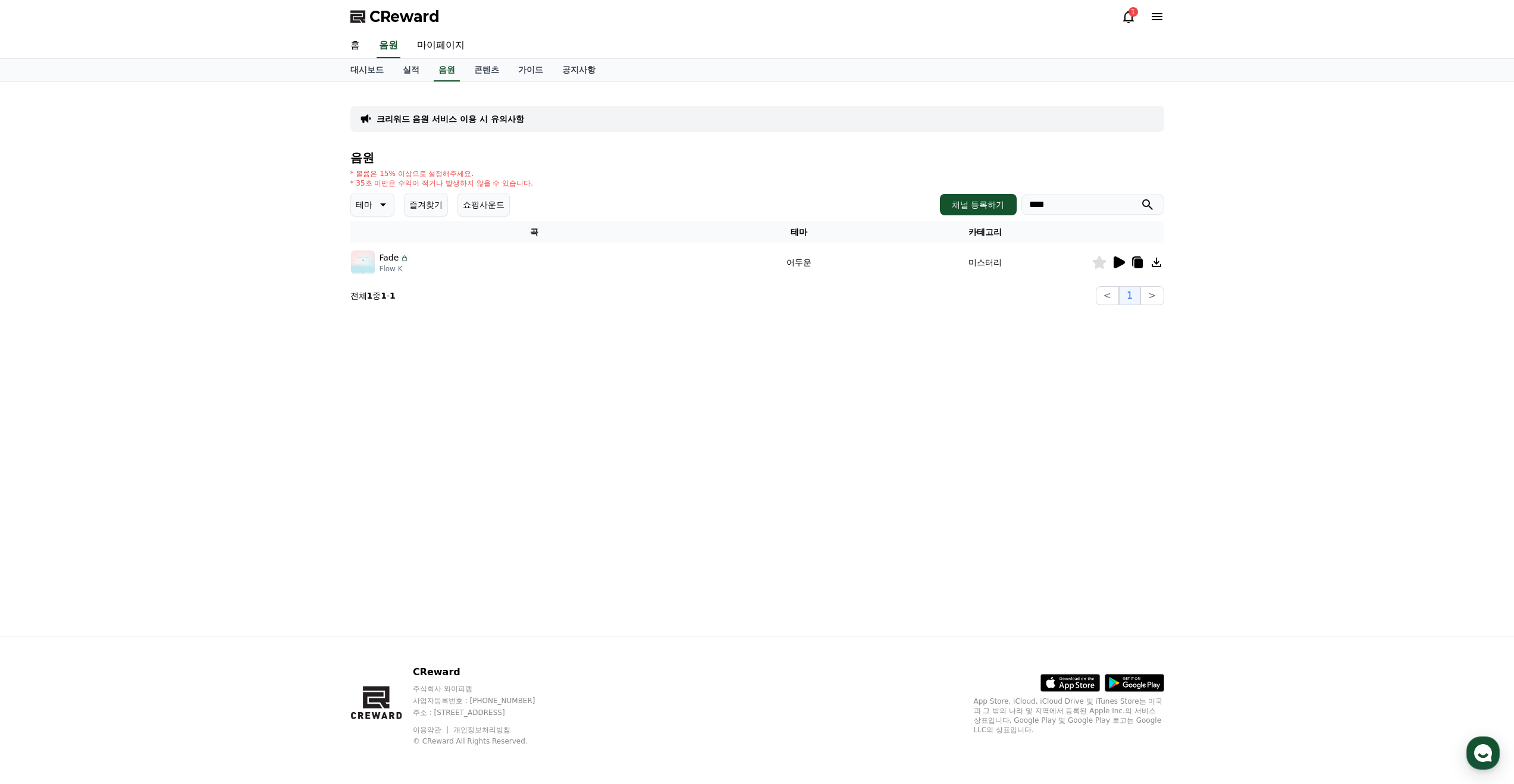
click at [347, 208] on div "크리워드 음원 서비스 이용 시 유의사항 음원 * 볼륨은 15% 이상으로 설정해주세요. * 35초 미만은 수익이 적거나 발생하지 않을 수 있습니…" at bounding box center [757, 198] width 823 height 223
click at [378, 205] on icon at bounding box center [382, 205] width 14 height 14
click at [999, 264] on td "미스터리" at bounding box center [985, 262] width 211 height 38
click at [732, 378] on div "크리워드 음원 서비스 이용 시 유의사항 음원 * 볼륨은 15% 이상으로 설정해주세요. * 35초 미만은 수익이 적거나 발생하지 않을 수 있습니…" at bounding box center [757, 359] width 833 height 553
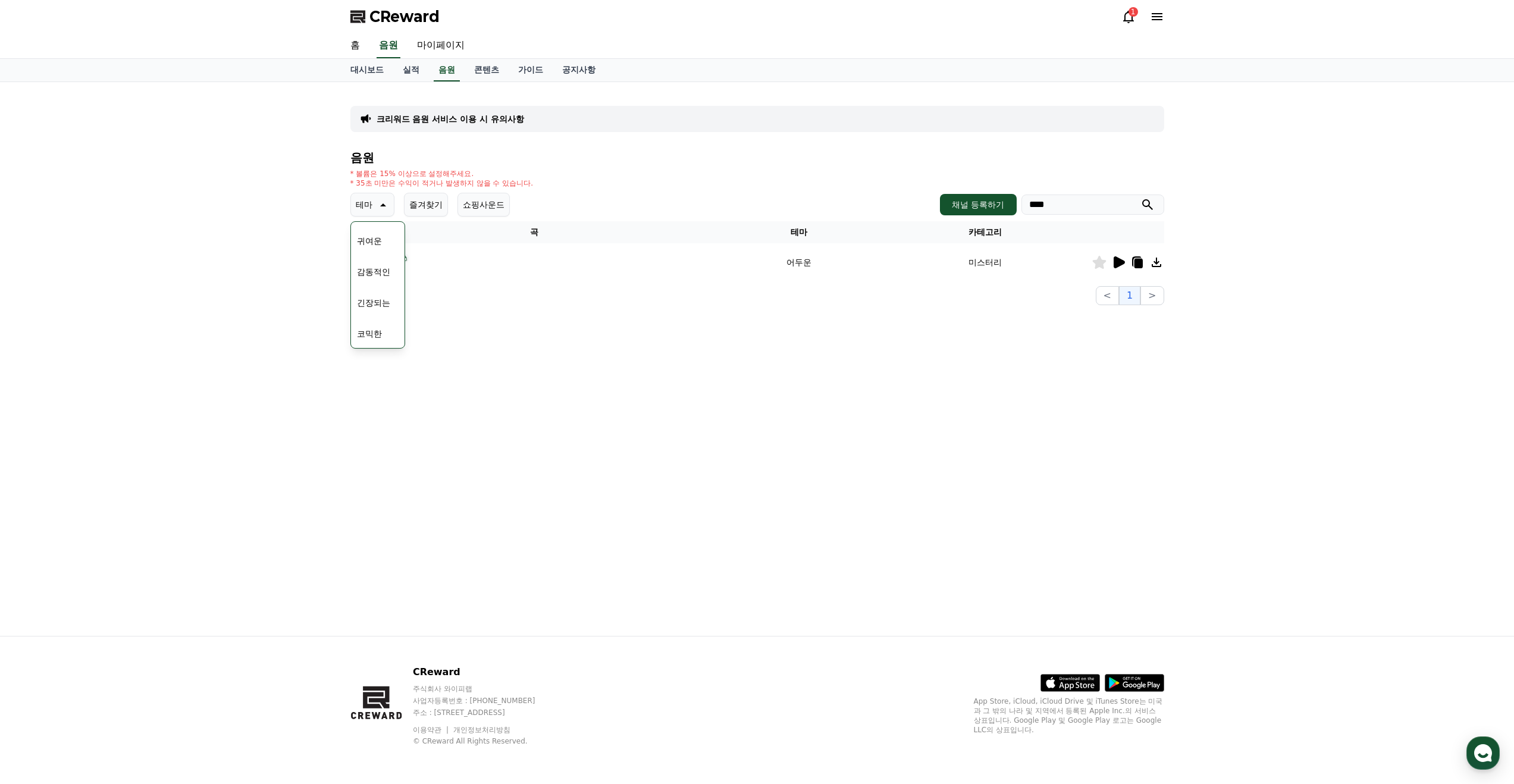
click at [365, 213] on button "테마" at bounding box center [372, 205] width 44 height 24
click at [379, 210] on icon at bounding box center [382, 205] width 14 height 14
click at [374, 241] on button "전체" at bounding box center [365, 236] width 26 height 26
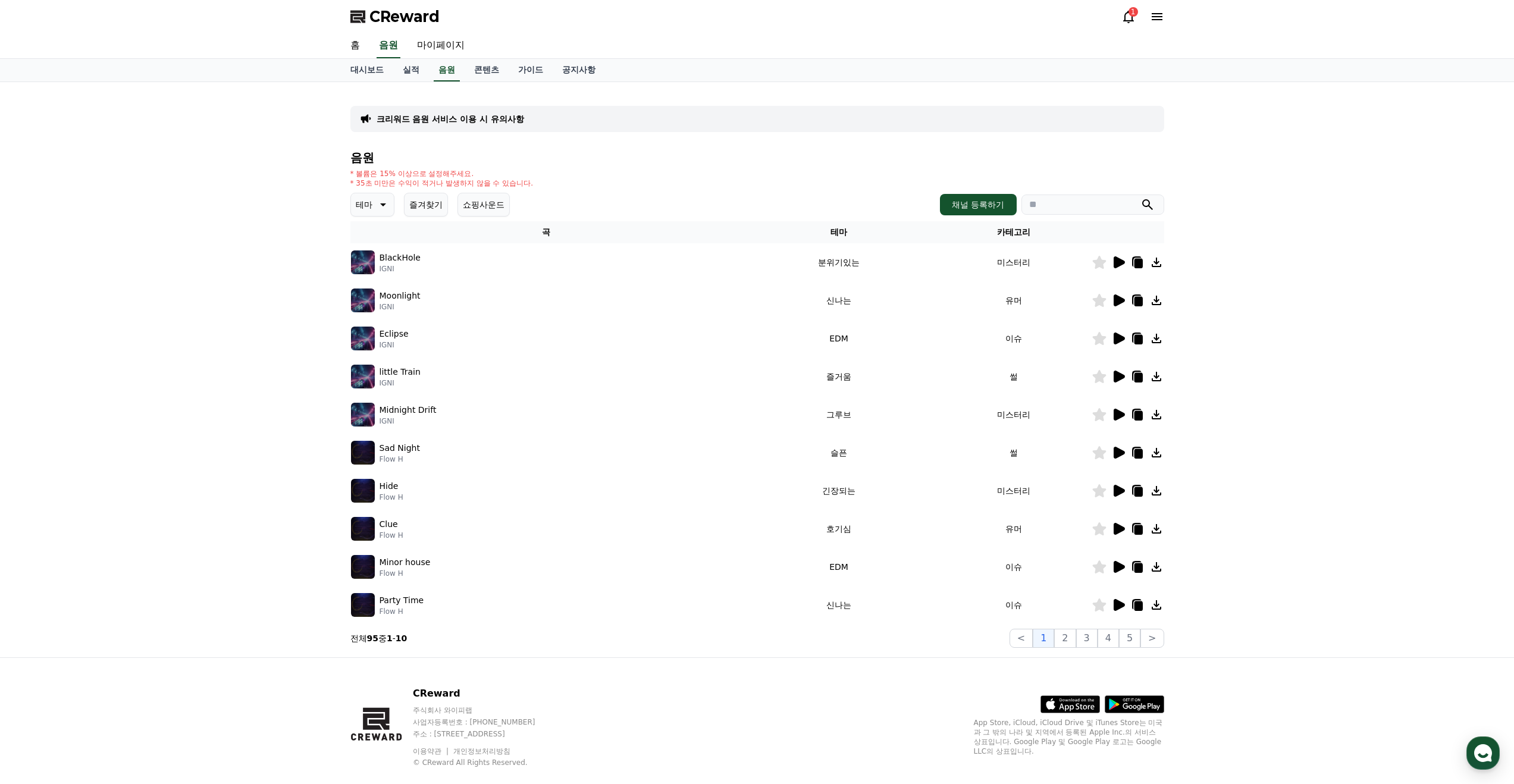
click at [380, 205] on icon at bounding box center [383, 205] width 6 height 3
click at [369, 273] on button "어두운" at bounding box center [370, 270] width 35 height 26
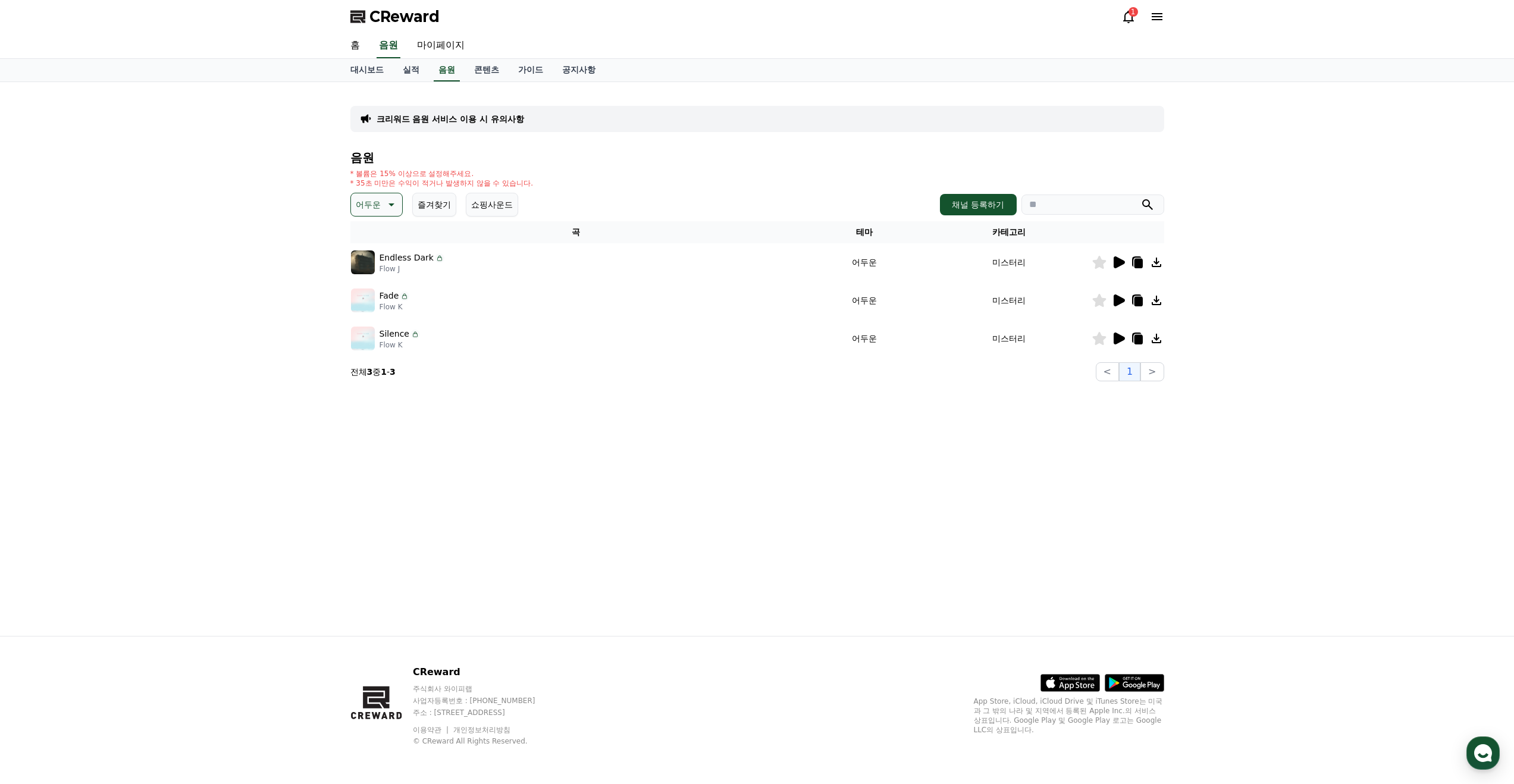
click at [1121, 259] on icon at bounding box center [1119, 262] width 14 height 14
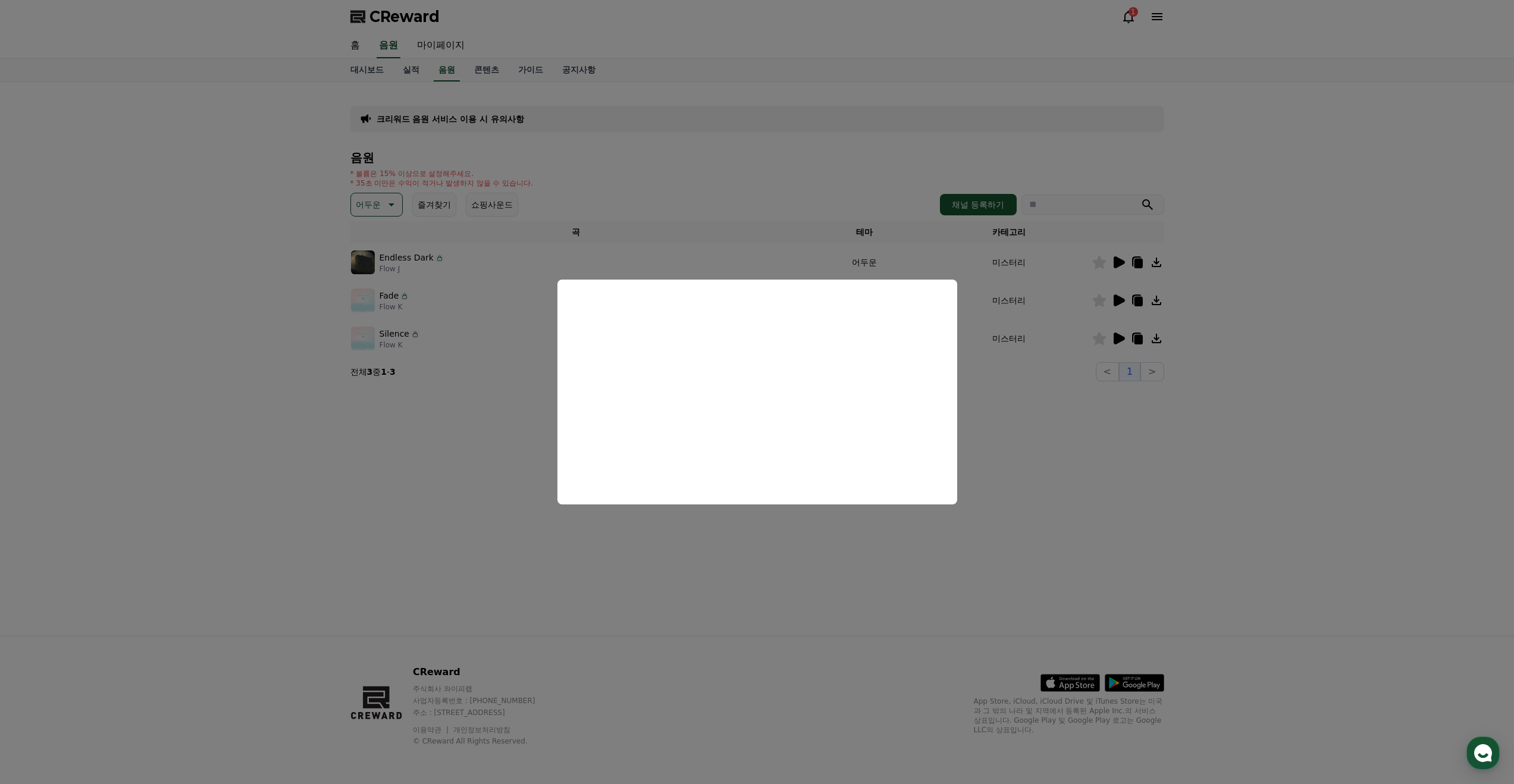
click at [385, 468] on button "close modal" at bounding box center [757, 392] width 1514 height 784
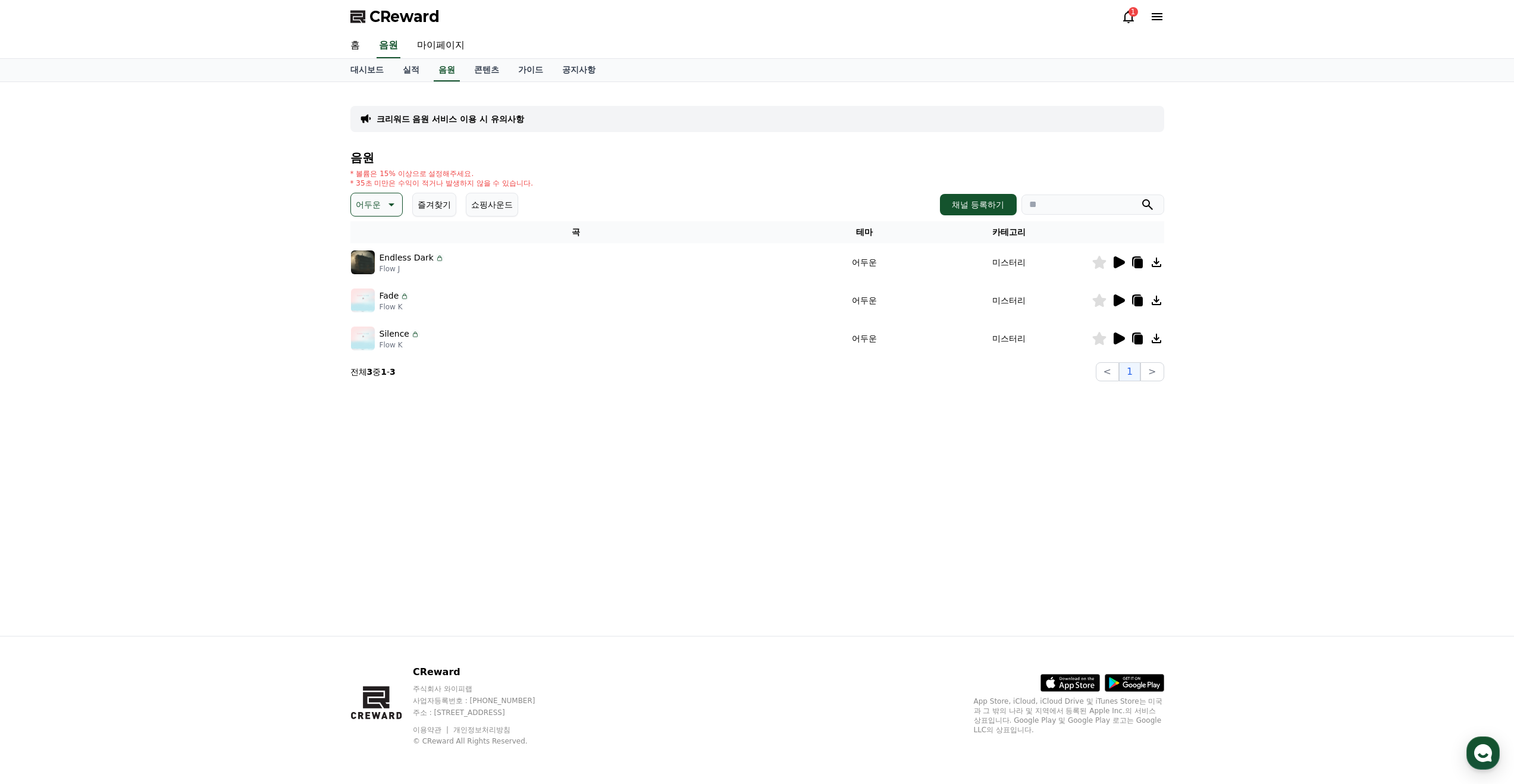
click at [374, 211] on p "어두운" at bounding box center [368, 205] width 25 height 17
click at [372, 267] on button "웅장한" at bounding box center [370, 264] width 35 height 26
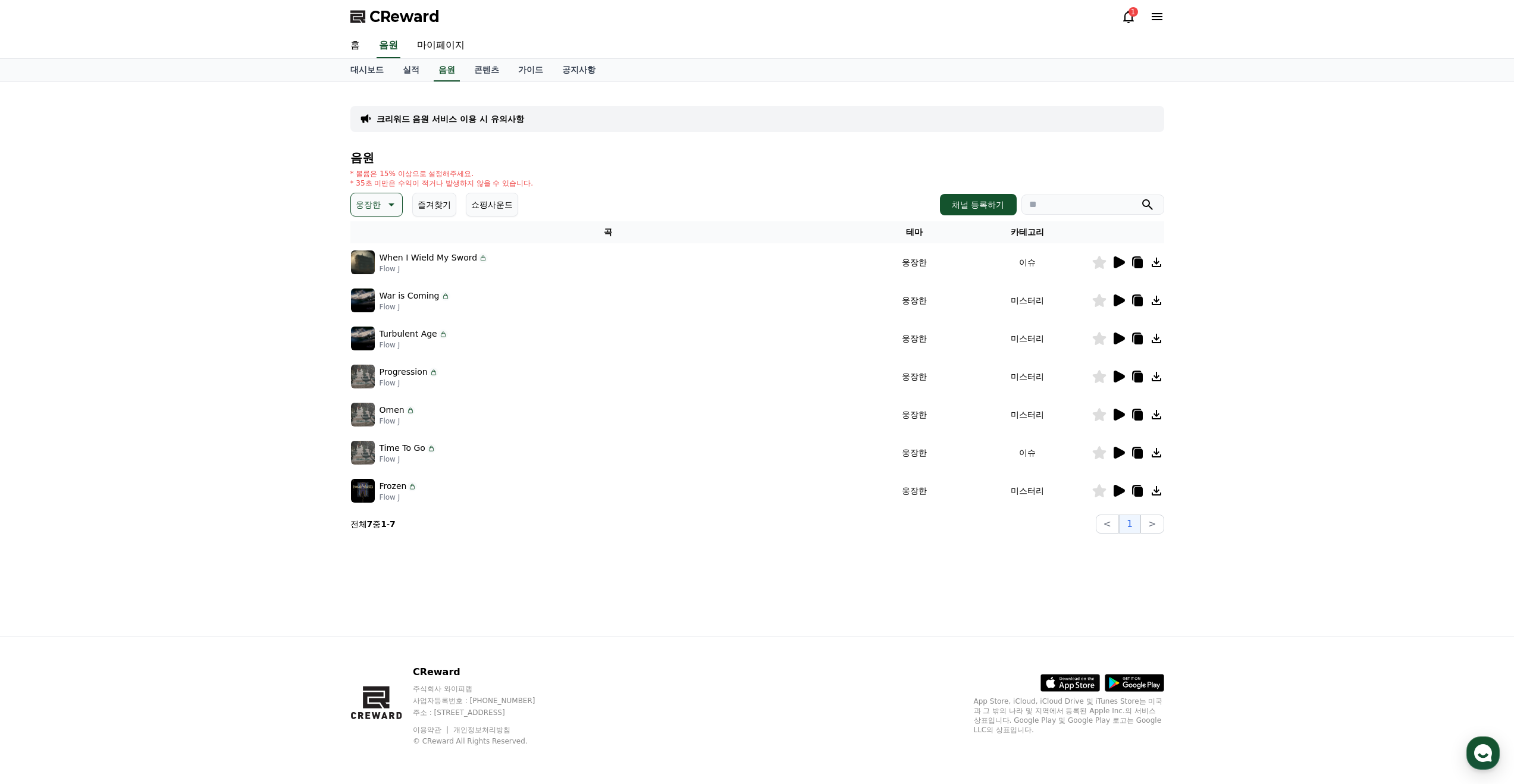
click at [1116, 262] on icon at bounding box center [1119, 262] width 11 height 12
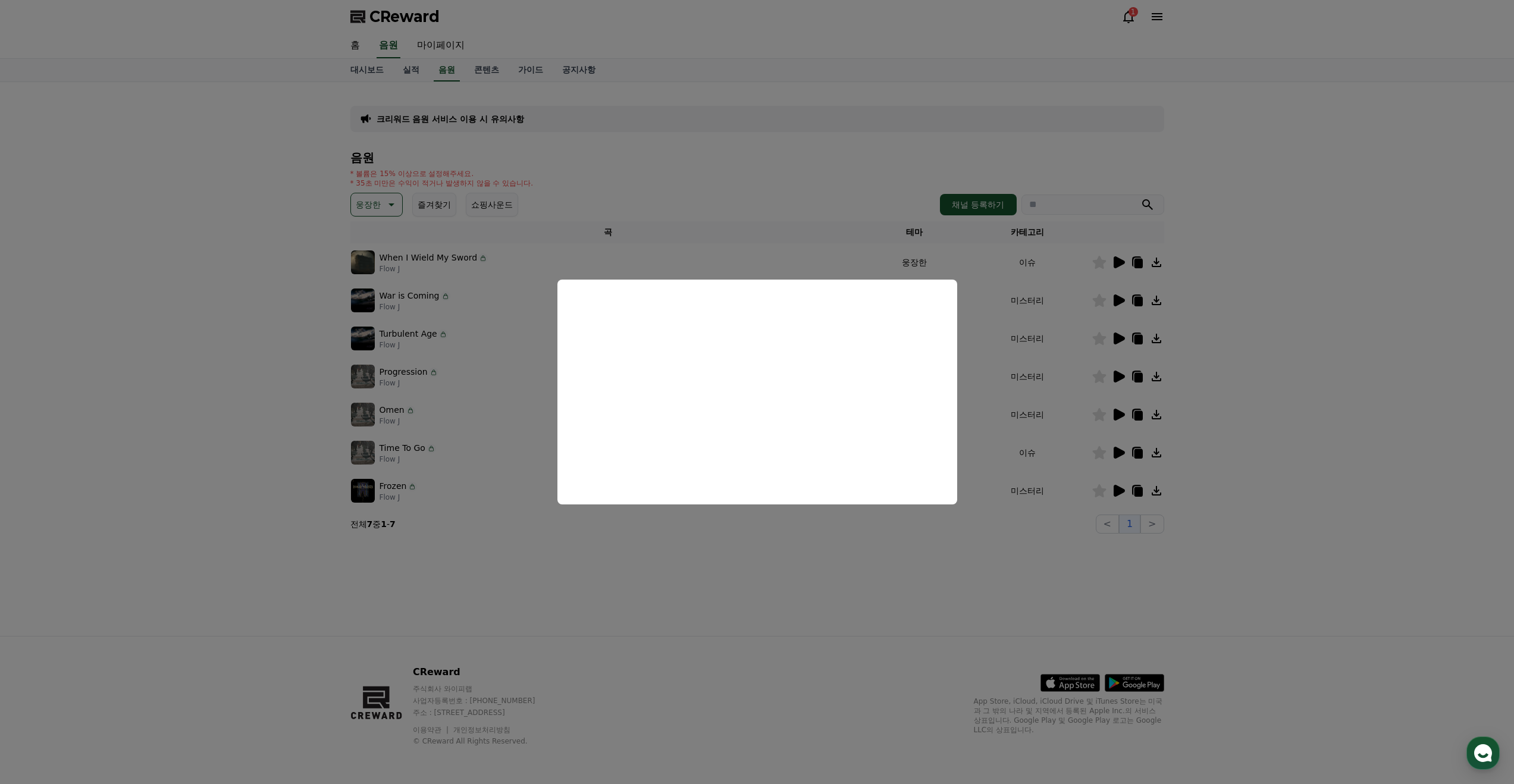
click at [730, 214] on button "close modal" at bounding box center [757, 392] width 1514 height 784
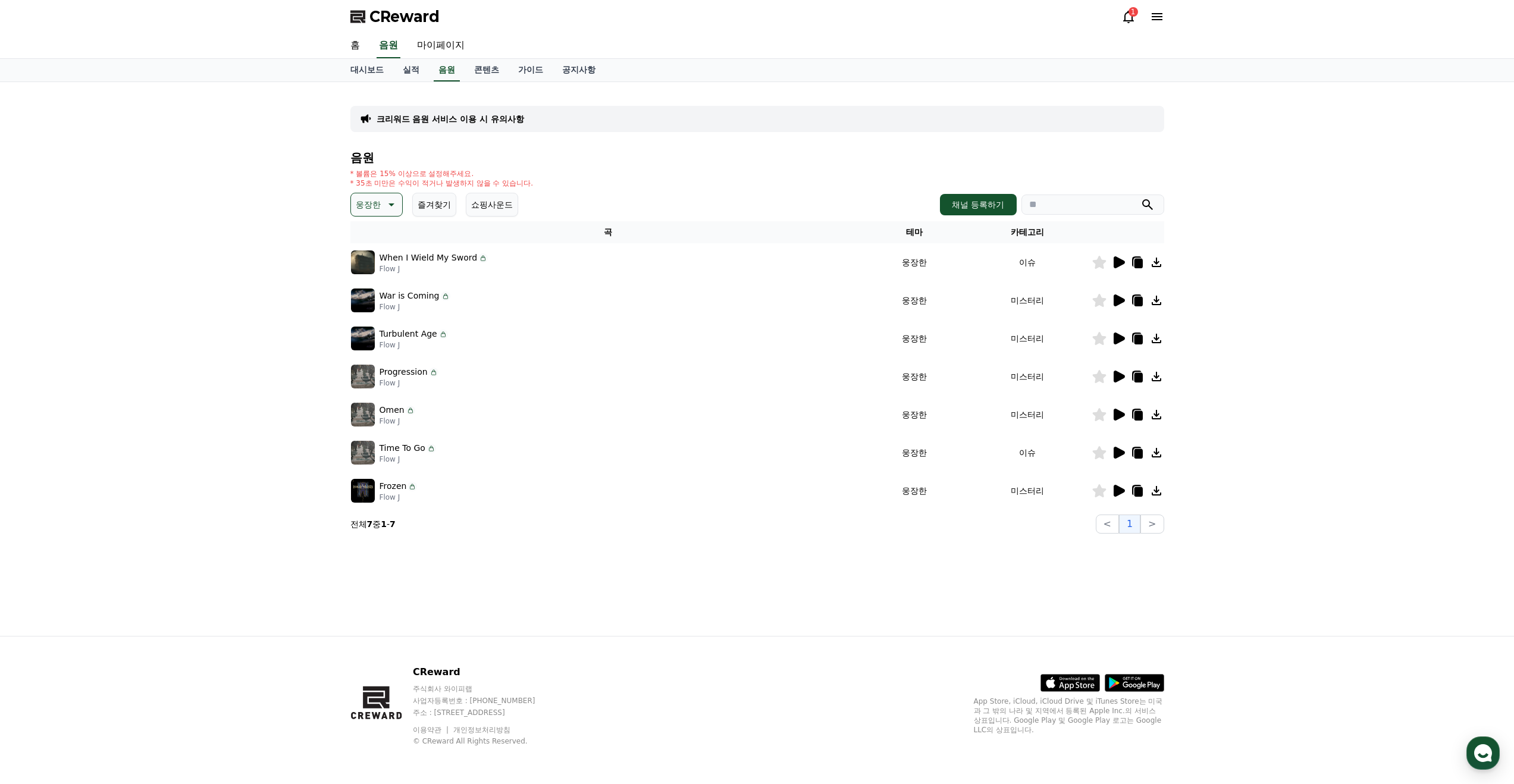
click at [1117, 302] on icon at bounding box center [1119, 301] width 11 height 12
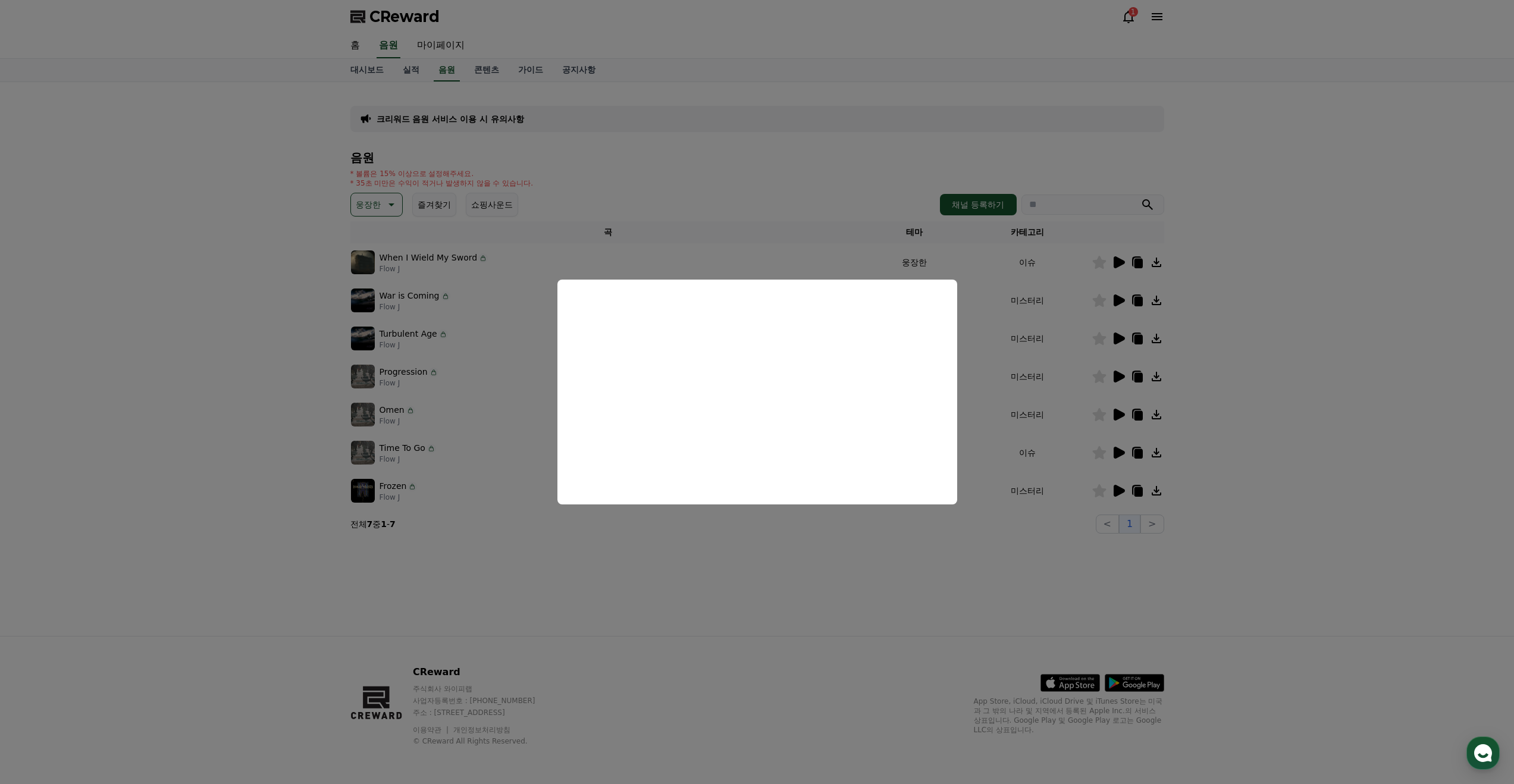
click at [806, 250] on button "close modal" at bounding box center [757, 392] width 1514 height 784
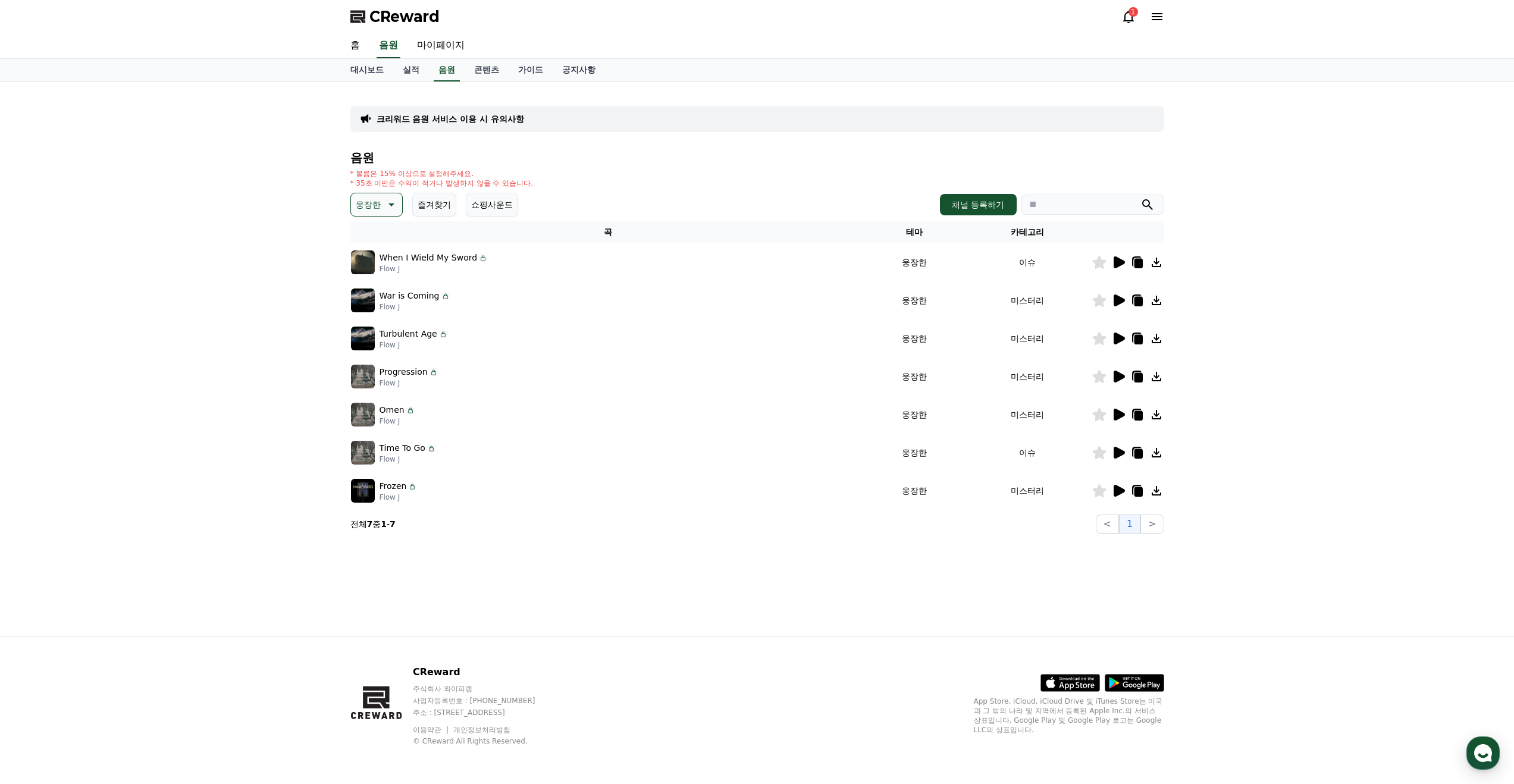
click at [1121, 452] on icon at bounding box center [1119, 453] width 11 height 12
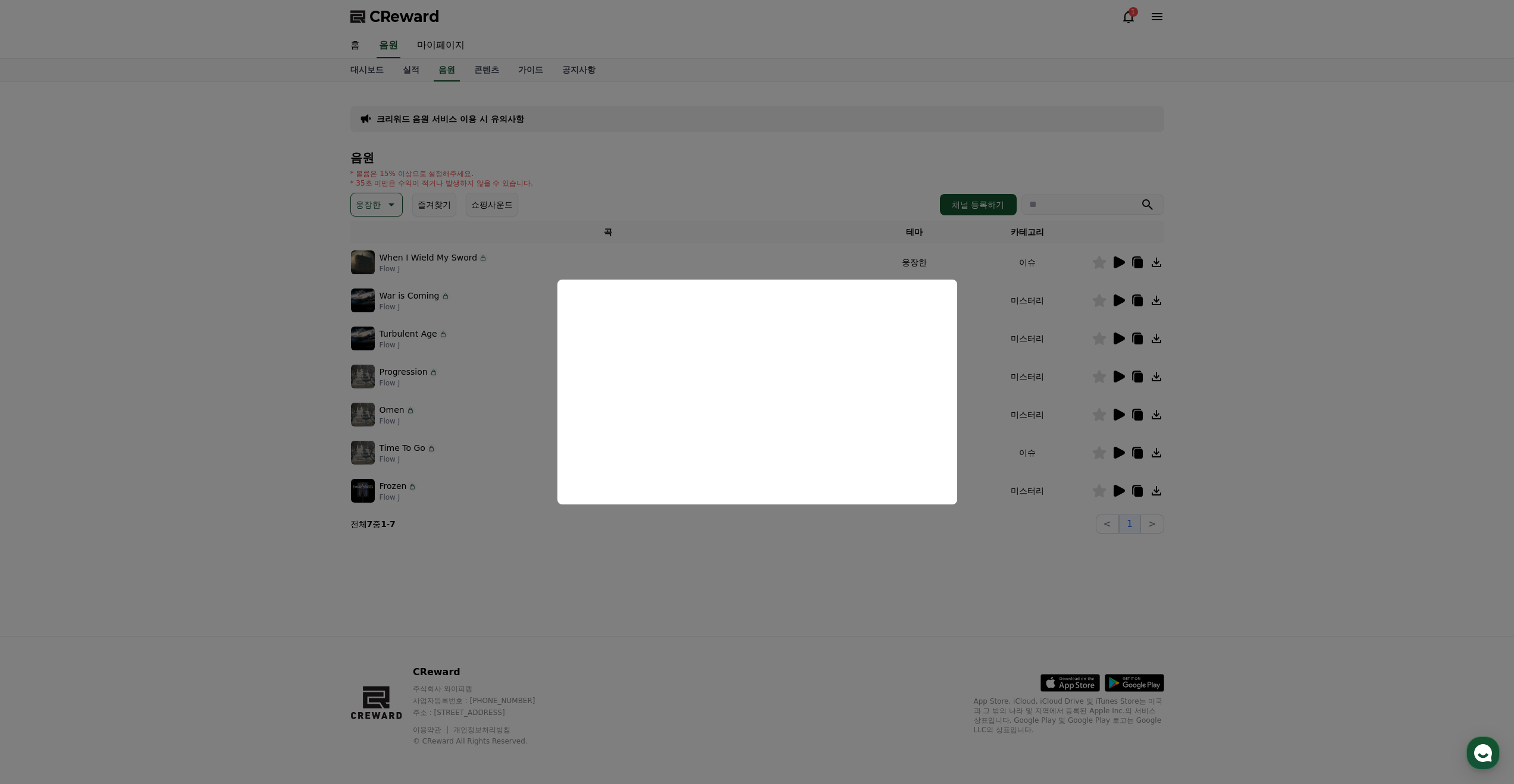
click at [772, 216] on button "close modal" at bounding box center [757, 392] width 1514 height 784
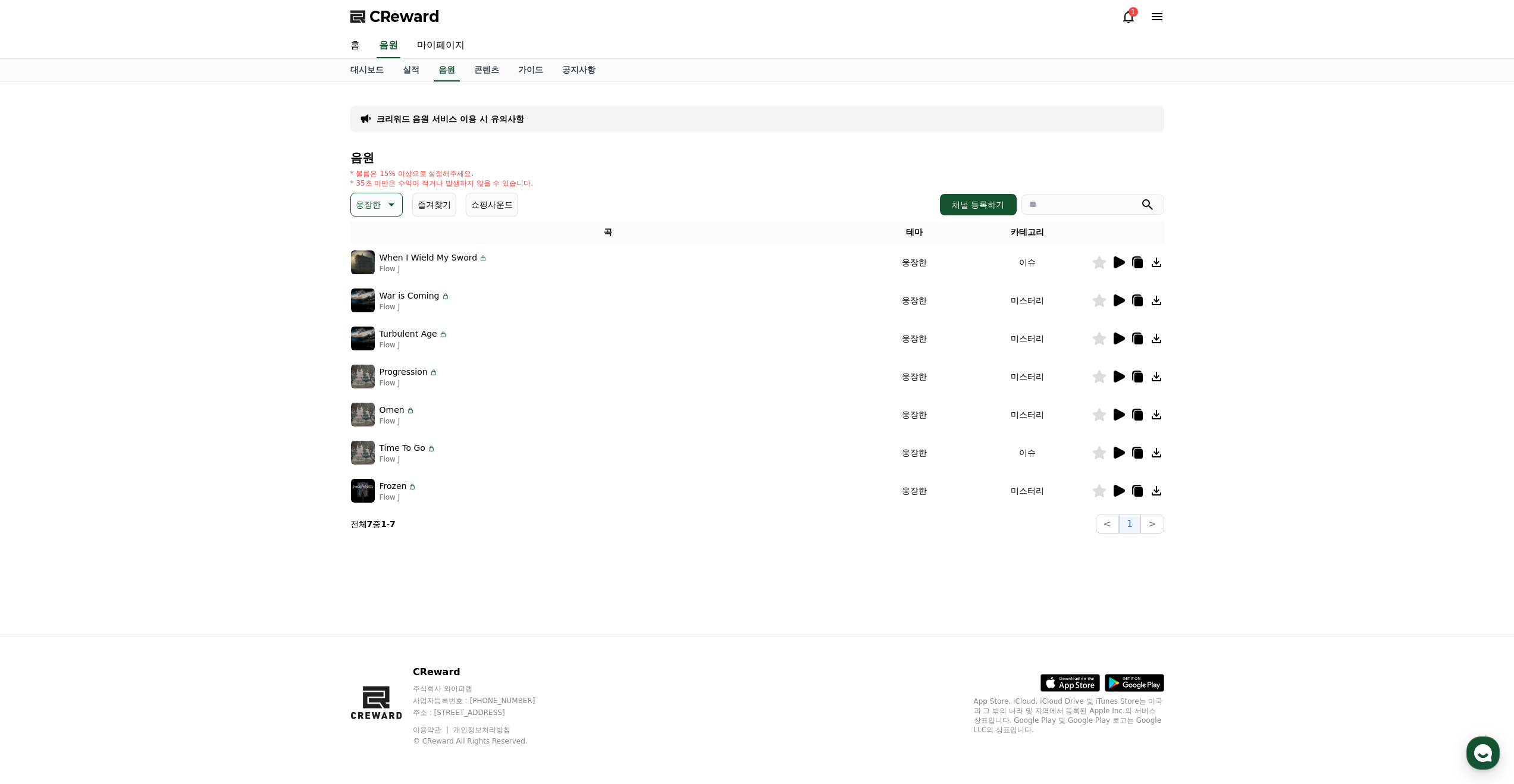
click at [1140, 259] on icon at bounding box center [1138, 264] width 8 height 10
click at [1140, 261] on icon at bounding box center [1138, 264] width 8 height 10
click at [1140, 261] on icon at bounding box center [1138, 264] width 8 height 10
click at [1127, 17] on icon at bounding box center [1129, 17] width 14 height 14
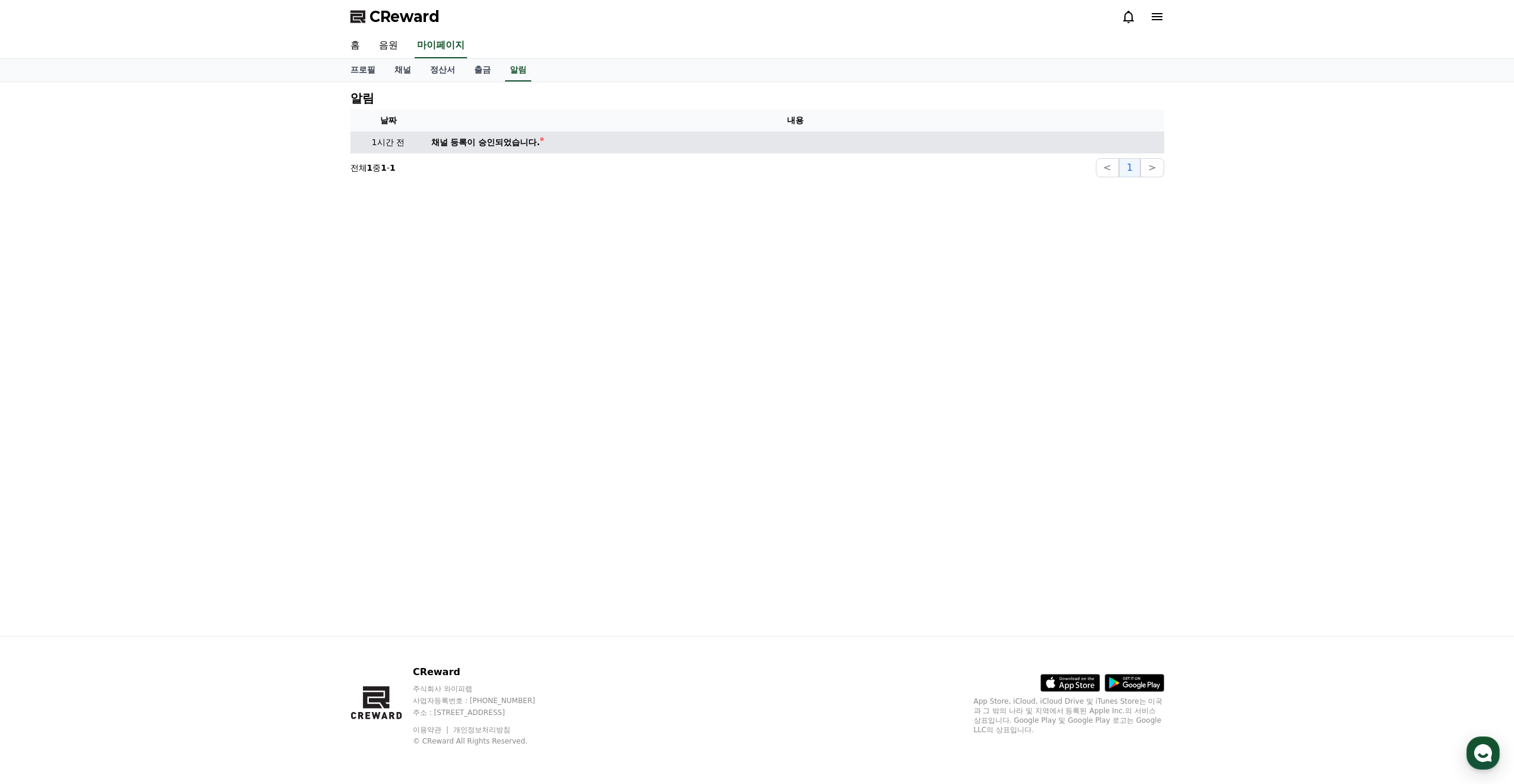
click at [455, 141] on div "채널 등록이 승인되었습니다." at bounding box center [486, 142] width 109 height 13
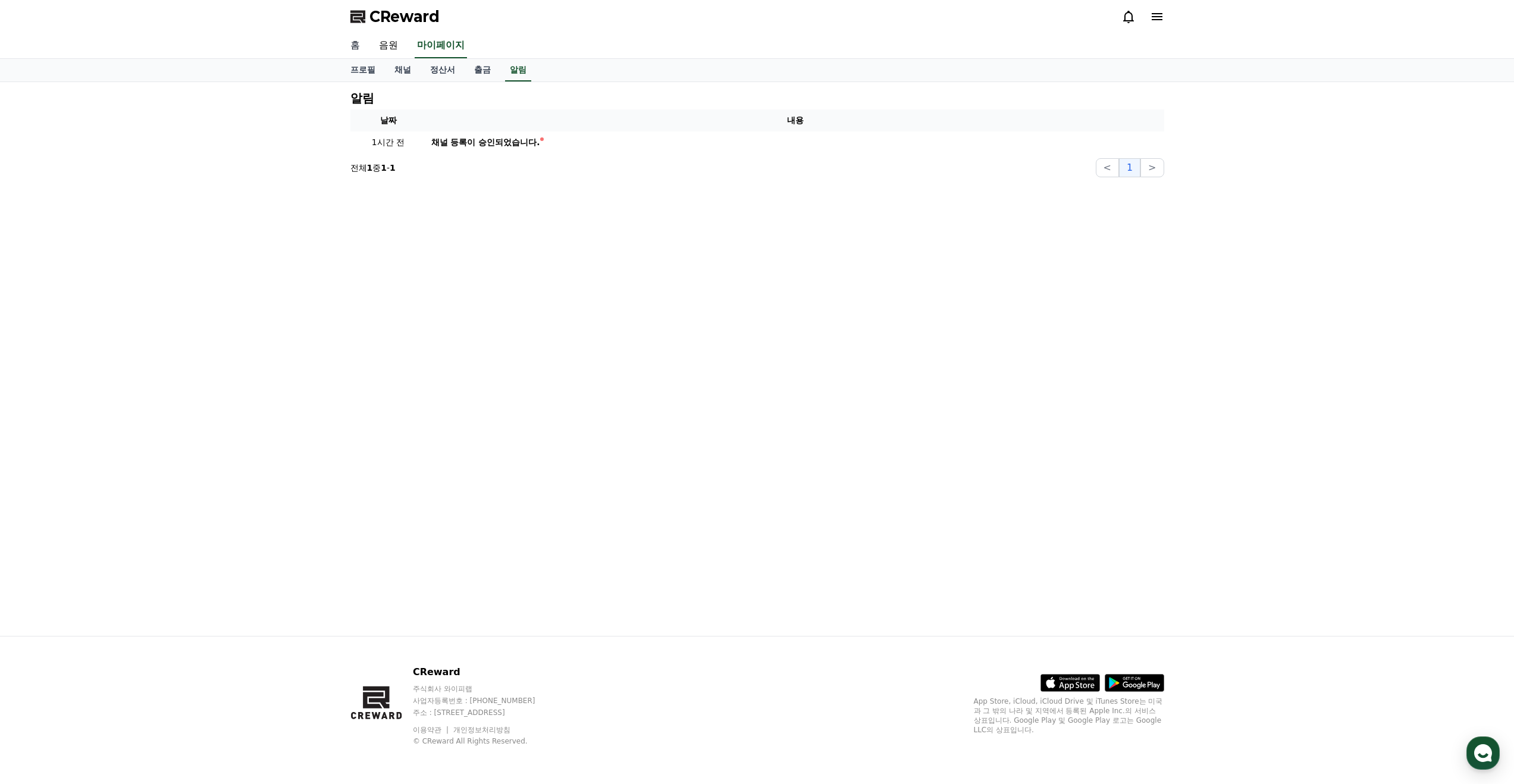
click at [355, 39] on link "홈" at bounding box center [355, 46] width 29 height 25
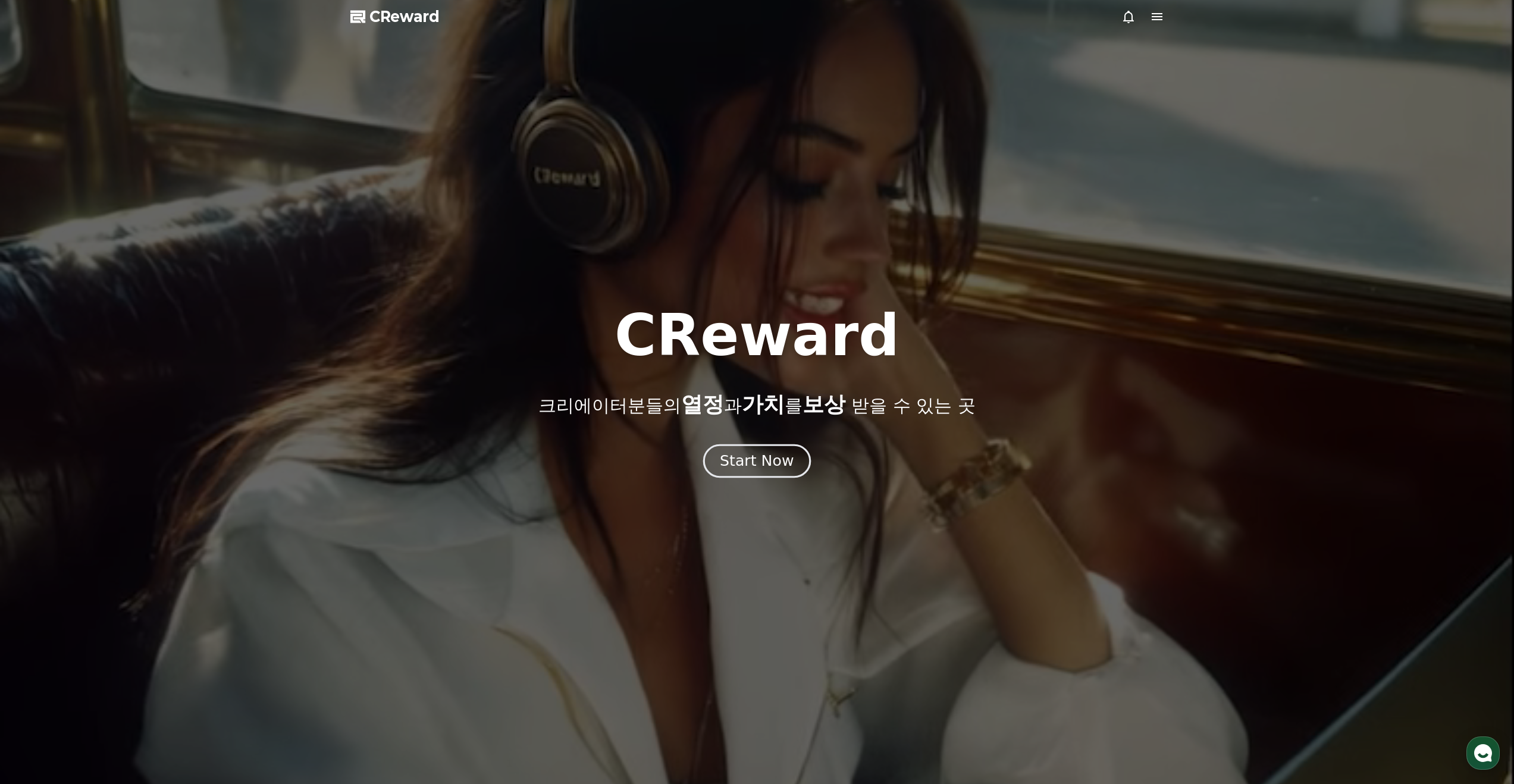
click at [764, 465] on div "Start Now" at bounding box center [756, 461] width 74 height 20
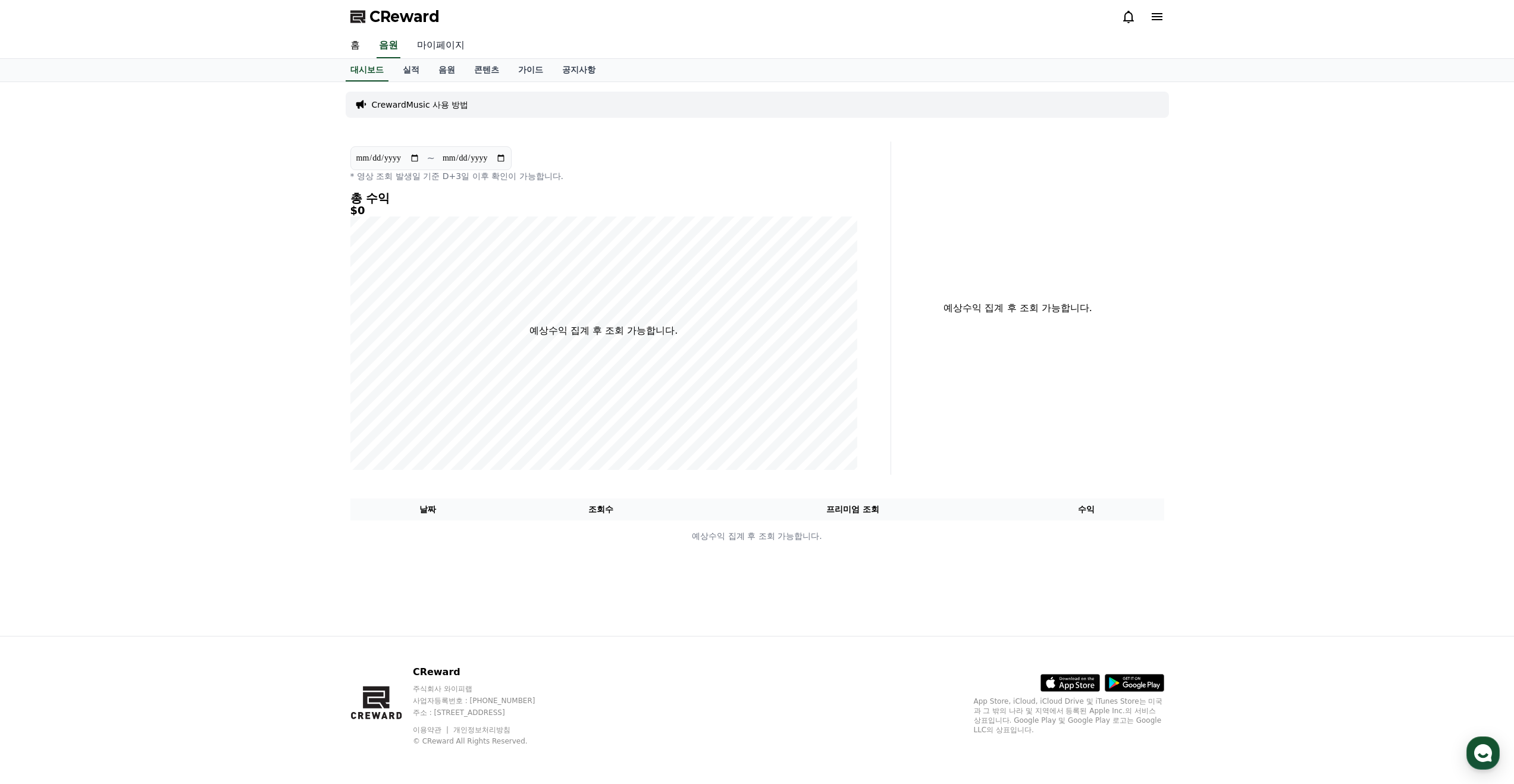
click at [429, 40] on link "마이페이지" at bounding box center [440, 46] width 67 height 25
select select "**********"
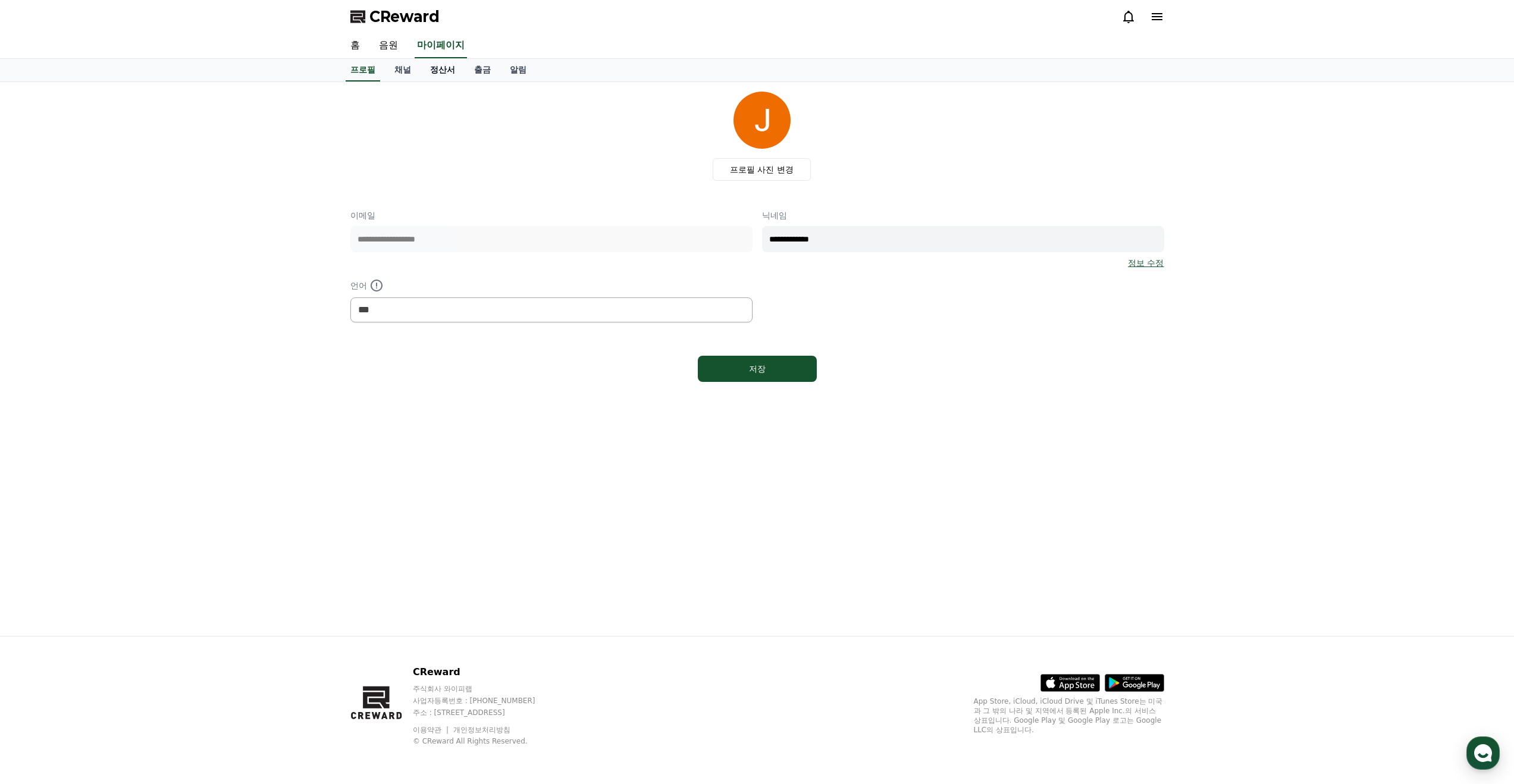
click at [445, 71] on link "정산서" at bounding box center [442, 70] width 44 height 23
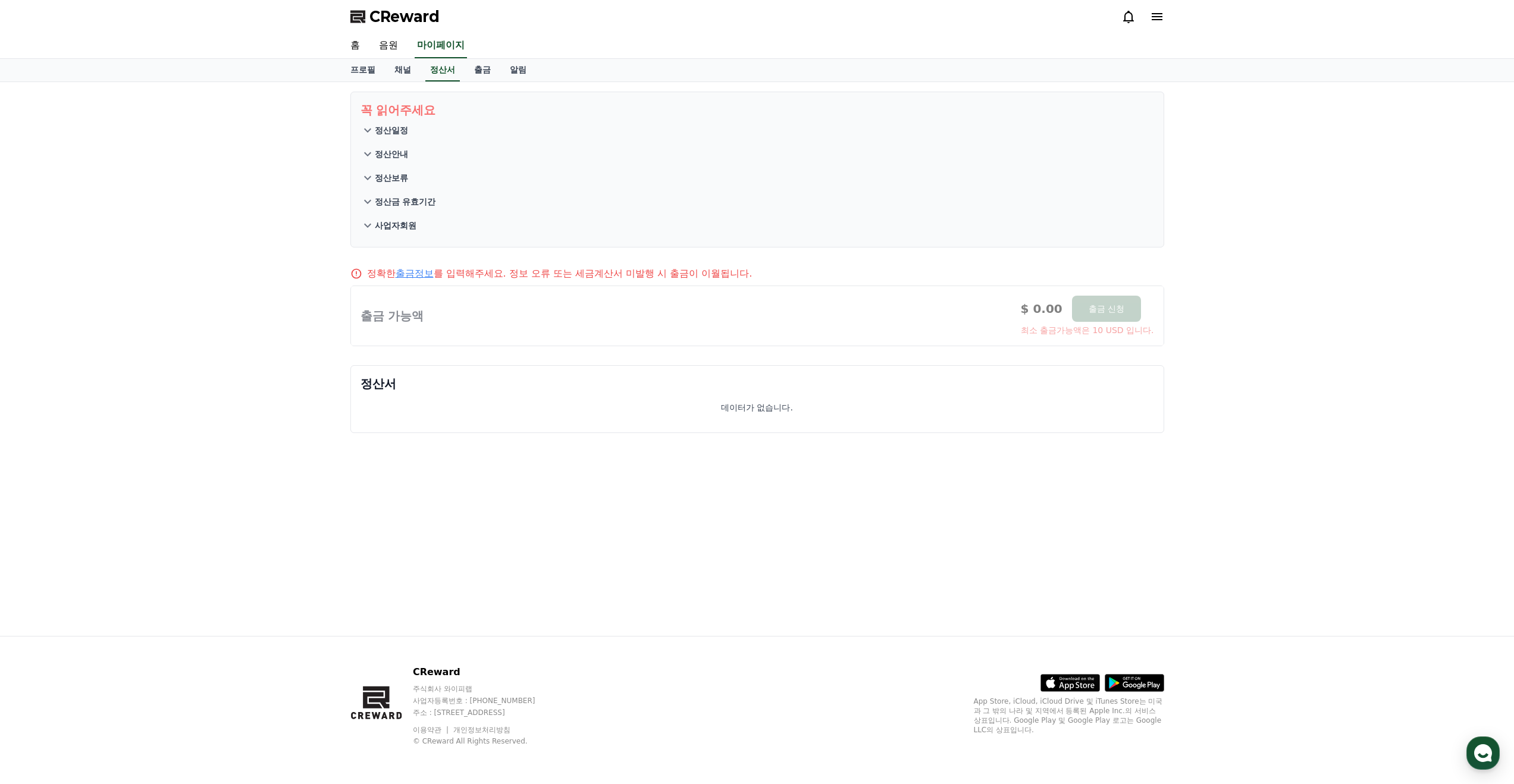
click at [399, 129] on p "정산일정" at bounding box center [392, 131] width 34 height 12
